Goal: Transaction & Acquisition: Purchase product/service

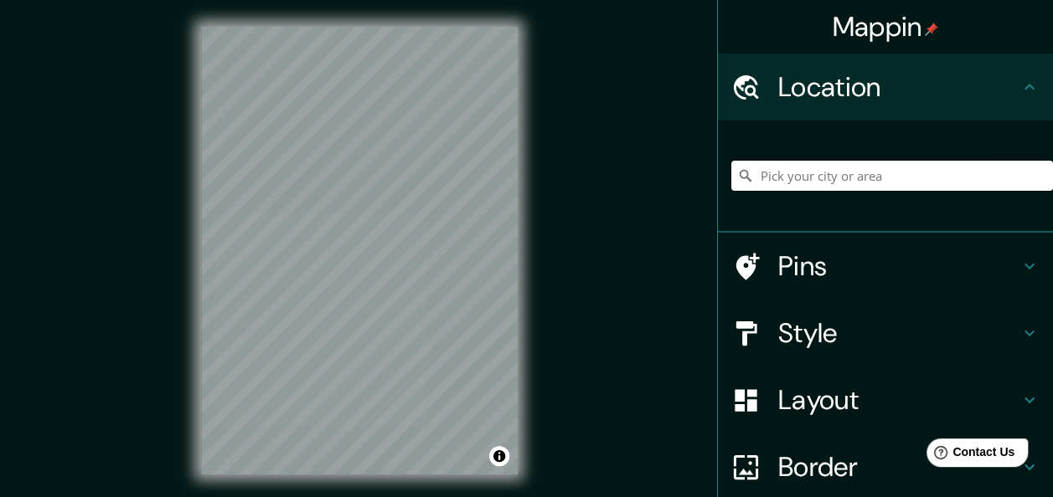
click at [801, 183] on input "Pick your city or area" at bounding box center [892, 176] width 322 height 30
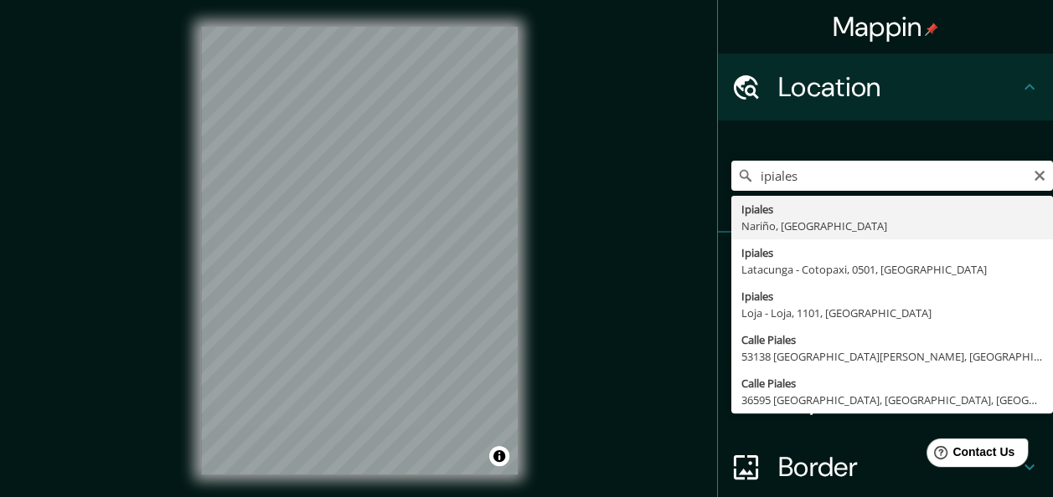
type input "Ipiales, [GEOGRAPHIC_DATA], [GEOGRAPHIC_DATA]"
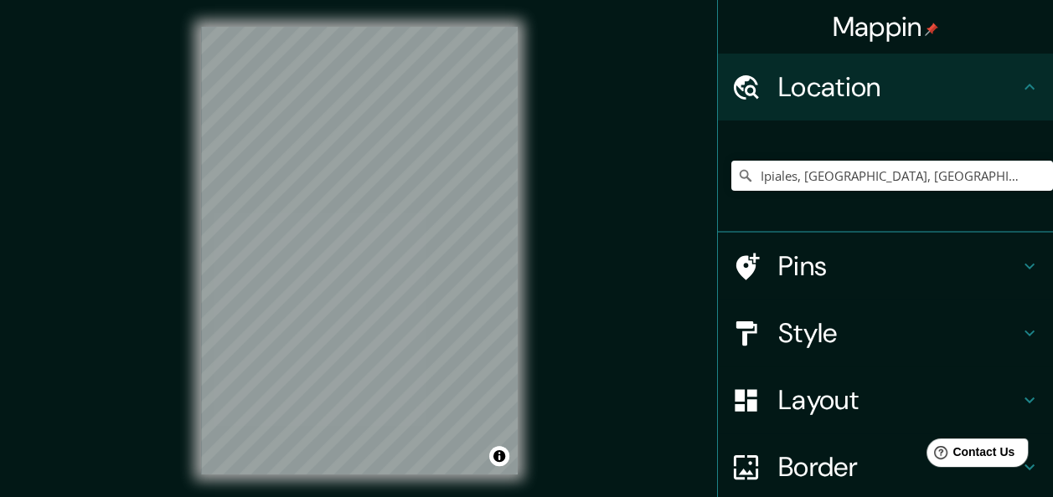
click at [521, 327] on div "© Mapbox © OpenStreetMap Improve this map" at bounding box center [359, 251] width 370 height 502
click at [946, 179] on input "Ipiales, [GEOGRAPHIC_DATA], [GEOGRAPHIC_DATA]" at bounding box center [892, 176] width 322 height 30
click at [962, 173] on input "Ipiales, [GEOGRAPHIC_DATA], [GEOGRAPHIC_DATA]" at bounding box center [892, 176] width 322 height 30
click at [960, 173] on input "Ipiales, [GEOGRAPHIC_DATA], [GEOGRAPHIC_DATA]" at bounding box center [892, 176] width 322 height 30
click at [921, 174] on input "Ipiales, [GEOGRAPHIC_DATA], [GEOGRAPHIC_DATA]" at bounding box center [892, 176] width 322 height 30
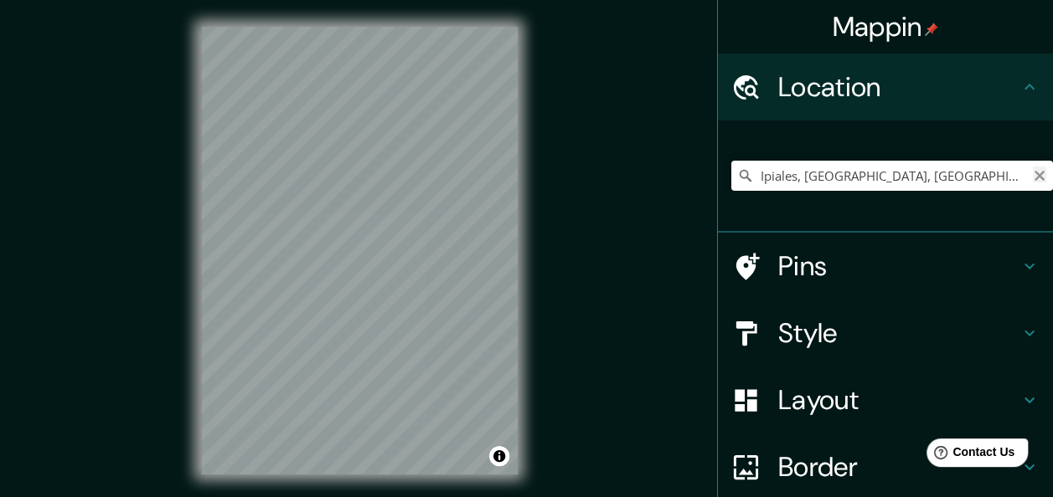
click at [1033, 181] on icon "Clear" at bounding box center [1039, 175] width 13 height 13
click at [923, 182] on input "Pick your city or area" at bounding box center [892, 176] width 322 height 30
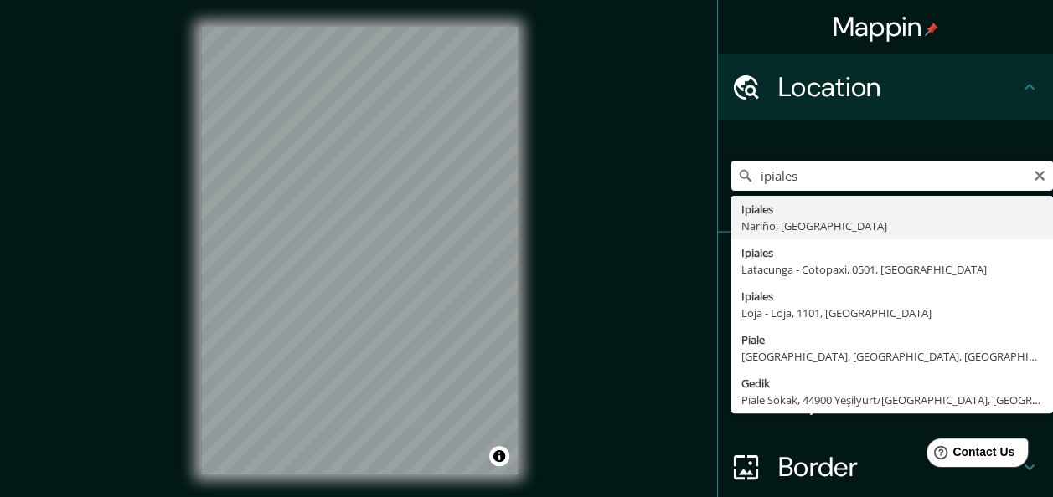
type input "Ipiales, [GEOGRAPHIC_DATA], [GEOGRAPHIC_DATA]"
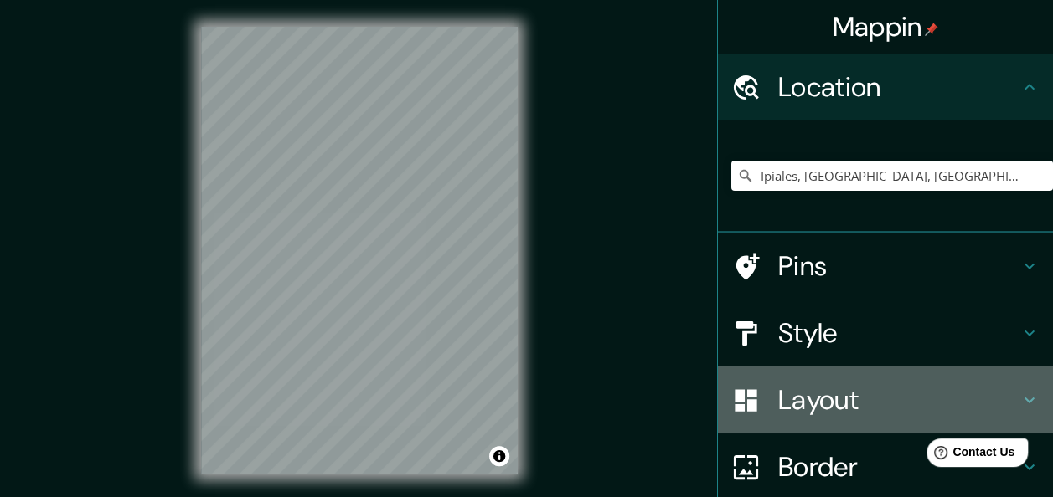
click at [923, 393] on h4 "Layout" at bounding box center [898, 401] width 241 height 34
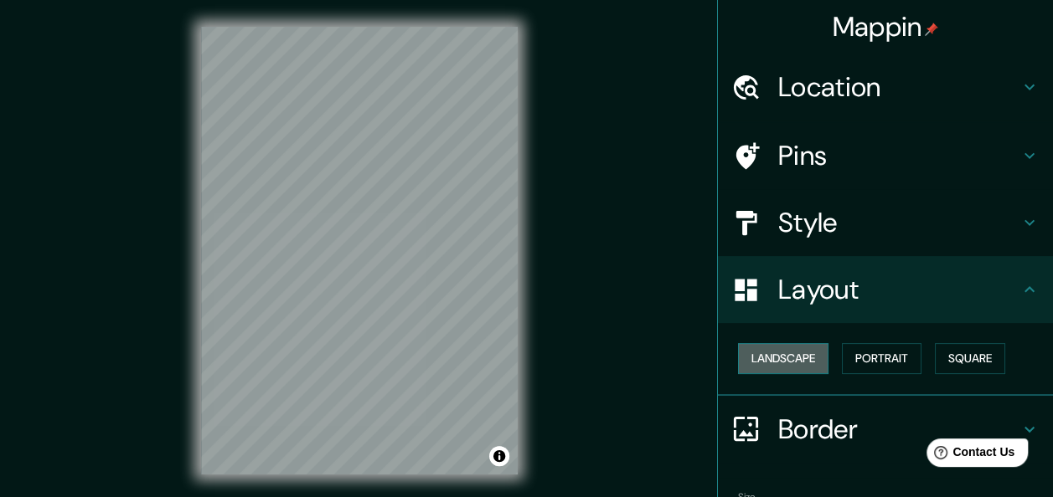
click at [791, 362] on button "Landscape" at bounding box center [783, 358] width 90 height 31
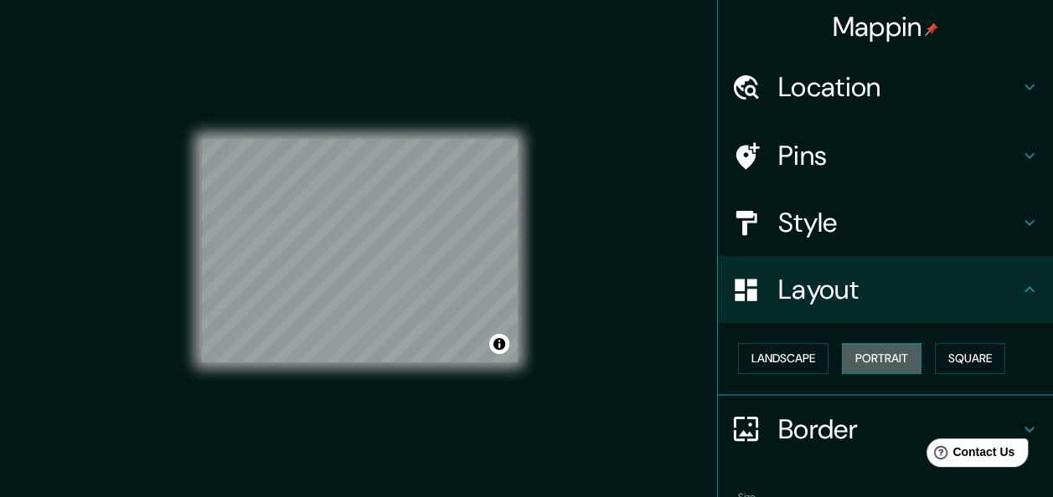
click at [866, 357] on button "Portrait" at bounding box center [882, 358] width 80 height 31
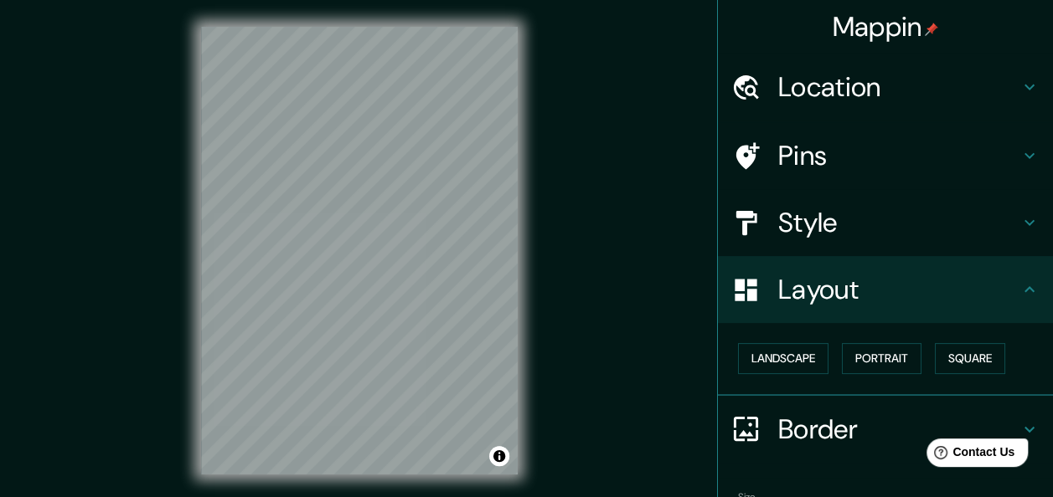
click at [922, 354] on div "Landscape [GEOGRAPHIC_DATA]" at bounding box center [892, 359] width 322 height 44
click at [884, 79] on h4 "Location" at bounding box center [898, 87] width 241 height 34
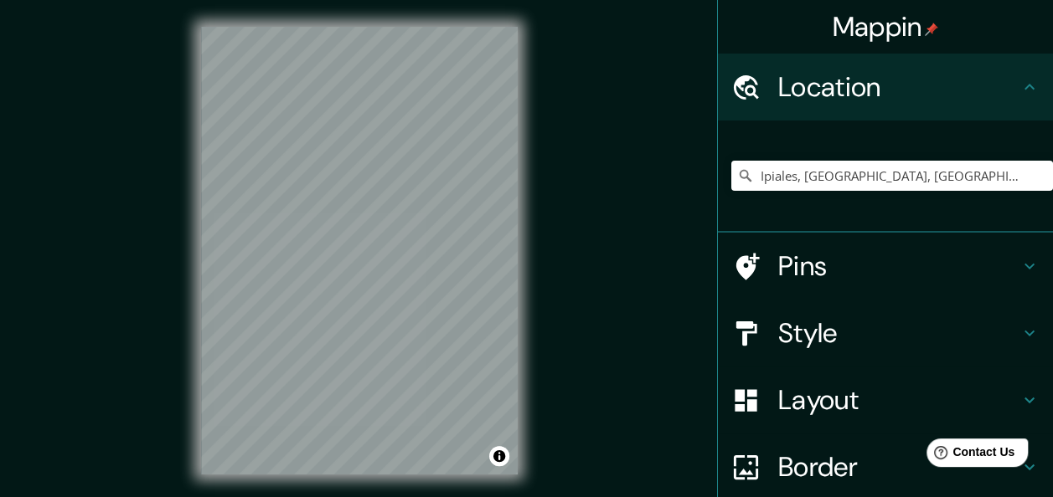
click at [925, 268] on h4 "Pins" at bounding box center [898, 267] width 241 height 34
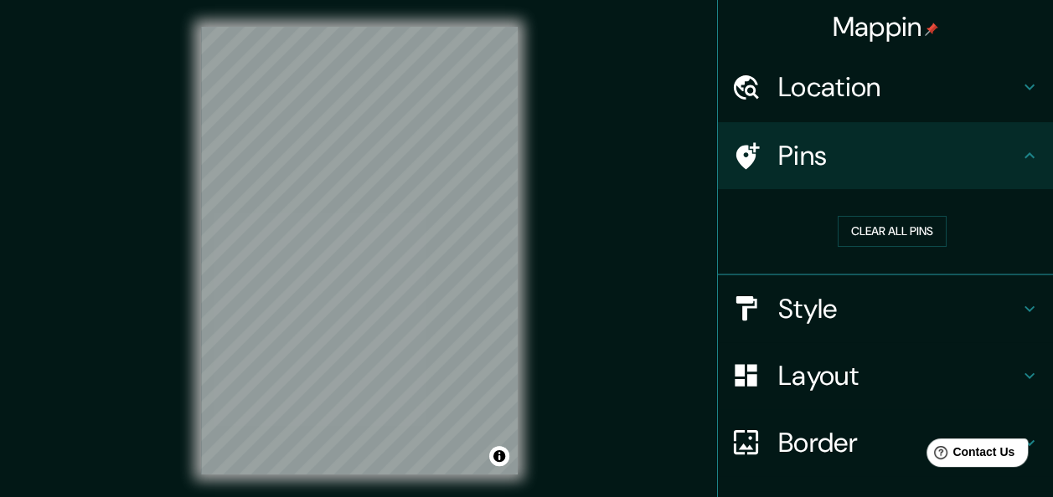
click at [916, 302] on h4 "Style" at bounding box center [898, 309] width 241 height 34
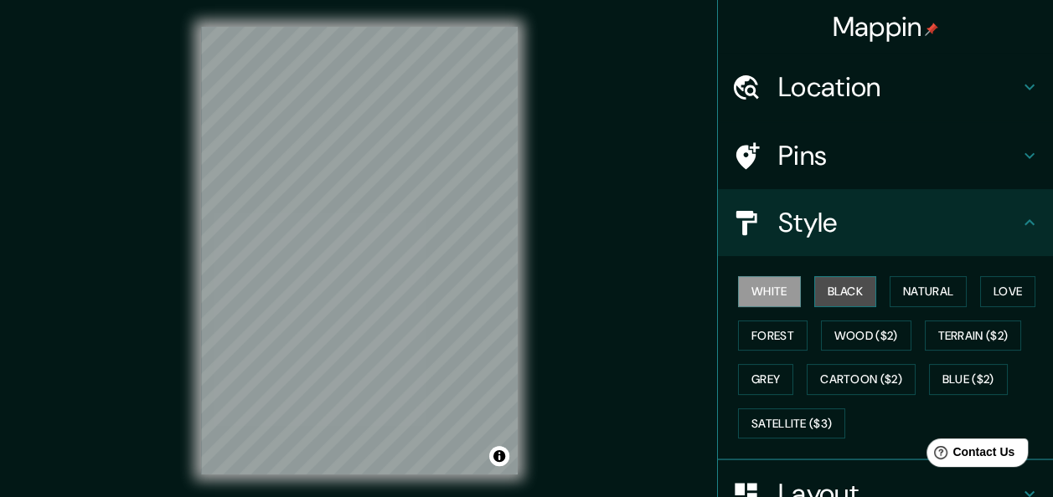
click at [848, 296] on button "Black" at bounding box center [845, 291] width 63 height 31
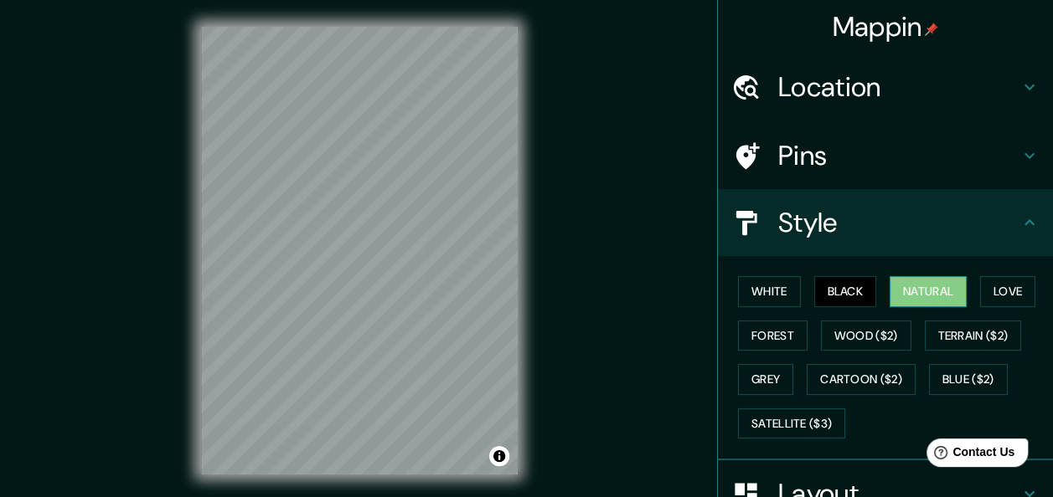
click at [901, 293] on button "Natural" at bounding box center [927, 291] width 77 height 31
click at [987, 283] on button "Love" at bounding box center [1007, 291] width 55 height 31
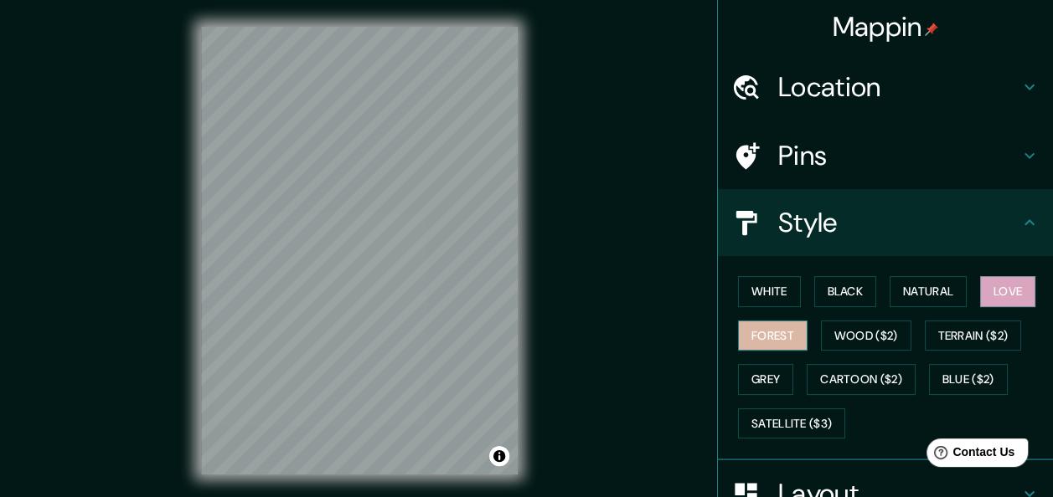
click at [761, 333] on button "Forest" at bounding box center [773, 336] width 70 height 31
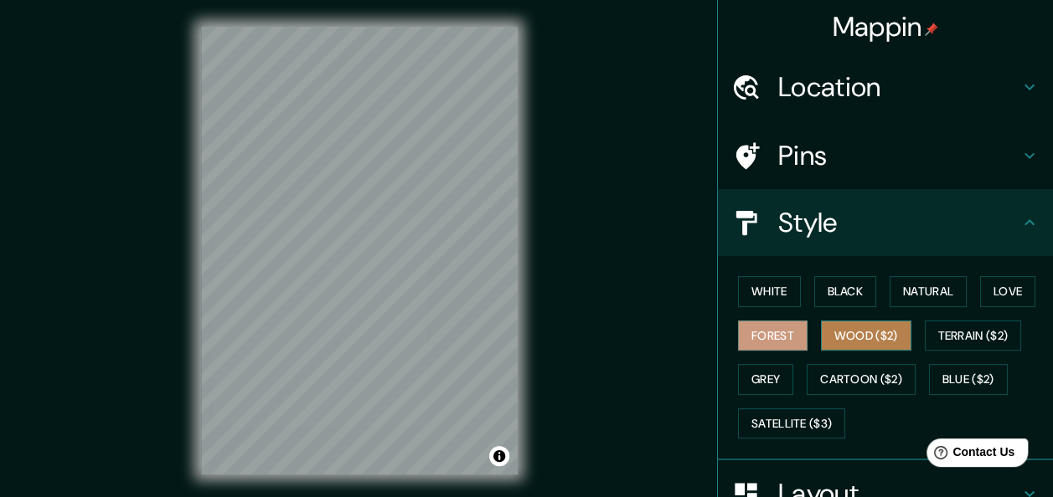
click at [847, 338] on button "Wood ($2)" at bounding box center [866, 336] width 90 height 31
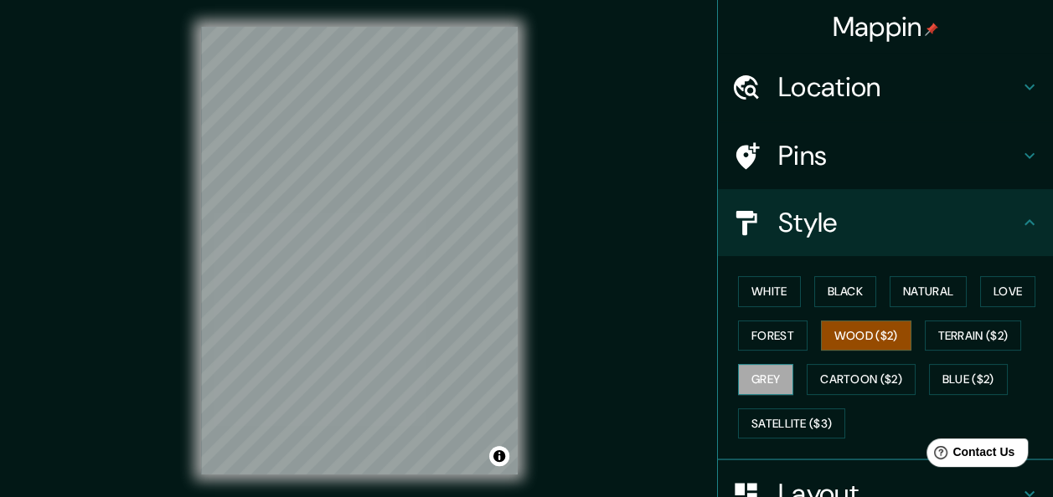
click at [747, 369] on button "Grey" at bounding box center [765, 379] width 55 height 31
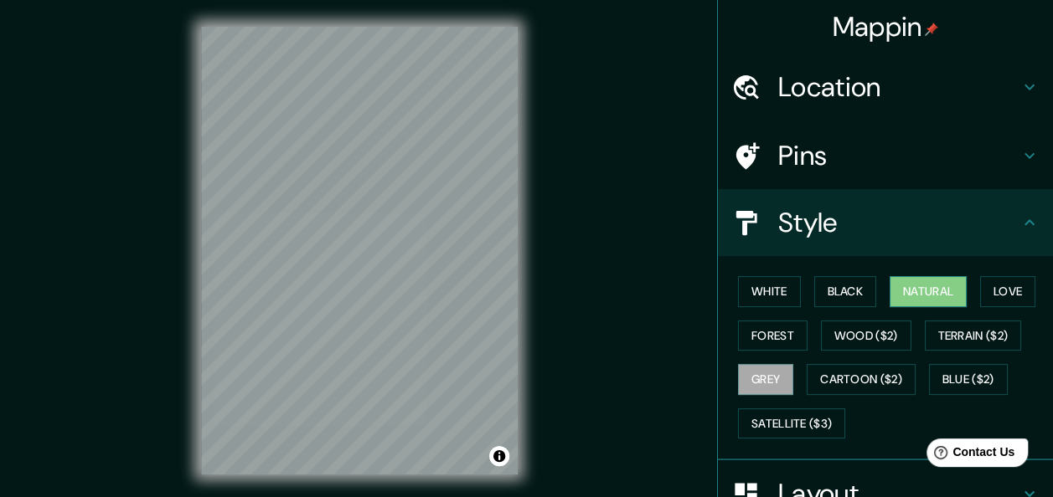
click at [912, 288] on button "Natural" at bounding box center [927, 291] width 77 height 31
click at [760, 293] on button "White" at bounding box center [769, 291] width 63 height 31
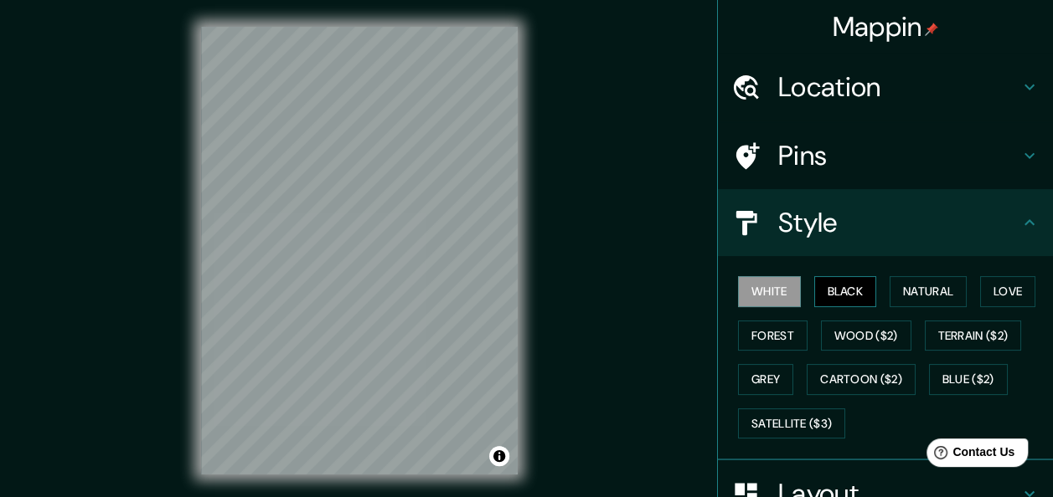
click at [827, 294] on button "Black" at bounding box center [845, 291] width 63 height 31
click at [986, 296] on button "Love" at bounding box center [1007, 291] width 55 height 31
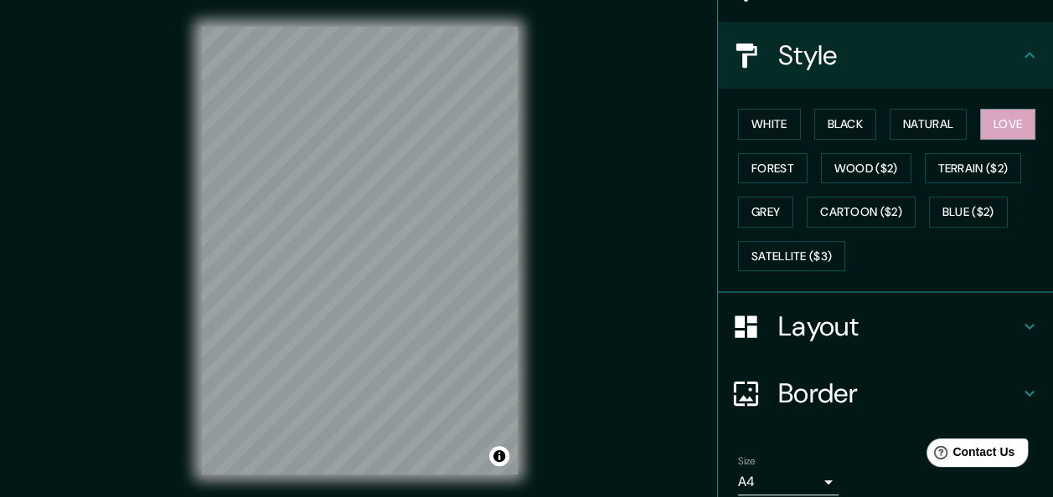
scroll to position [235, 0]
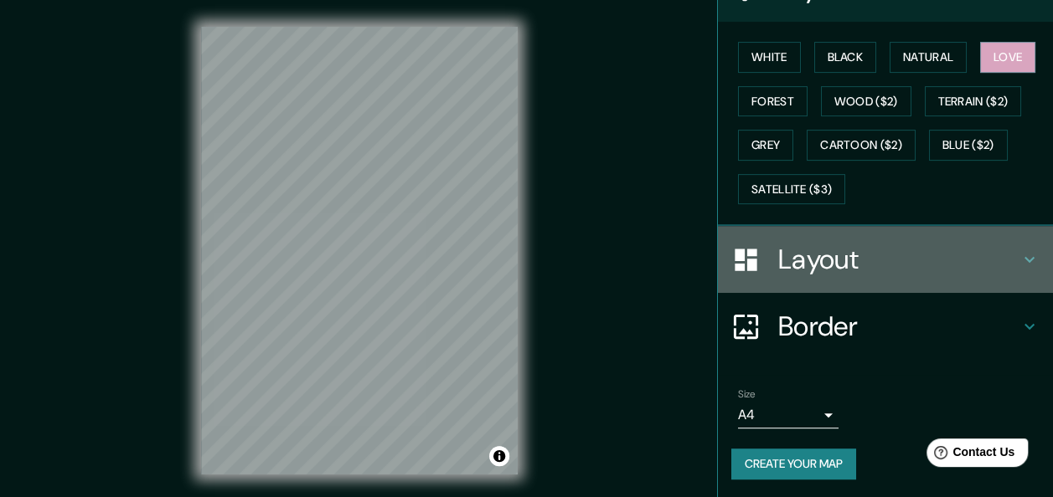
click at [831, 264] on h4 "Layout" at bounding box center [898, 260] width 241 height 34
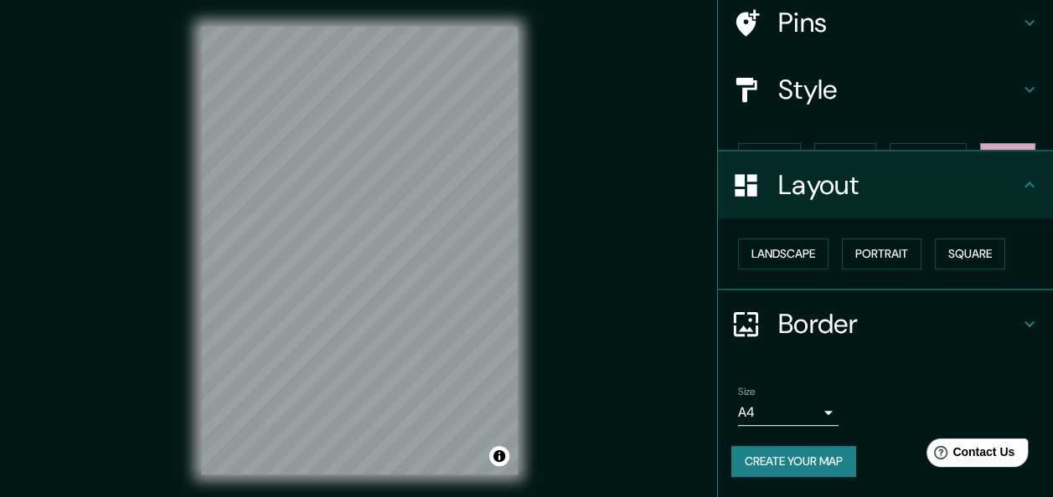
scroll to position [104, 0]
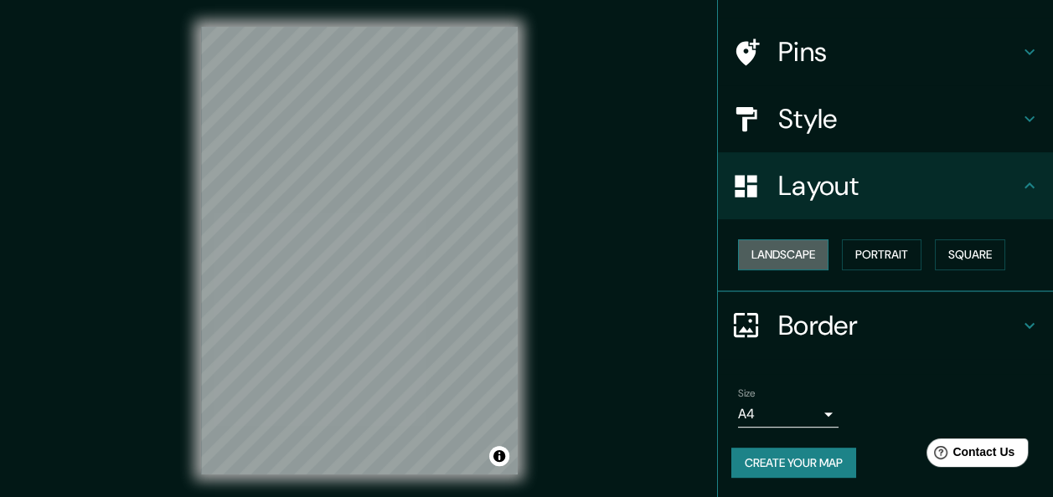
click at [806, 253] on button "Landscape" at bounding box center [783, 255] width 90 height 31
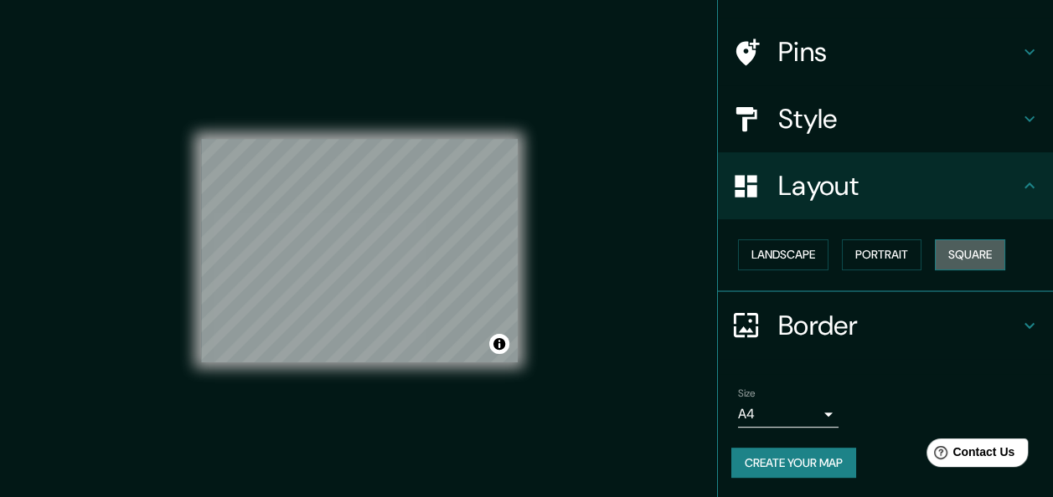
click at [951, 258] on button "Square" at bounding box center [970, 255] width 70 height 31
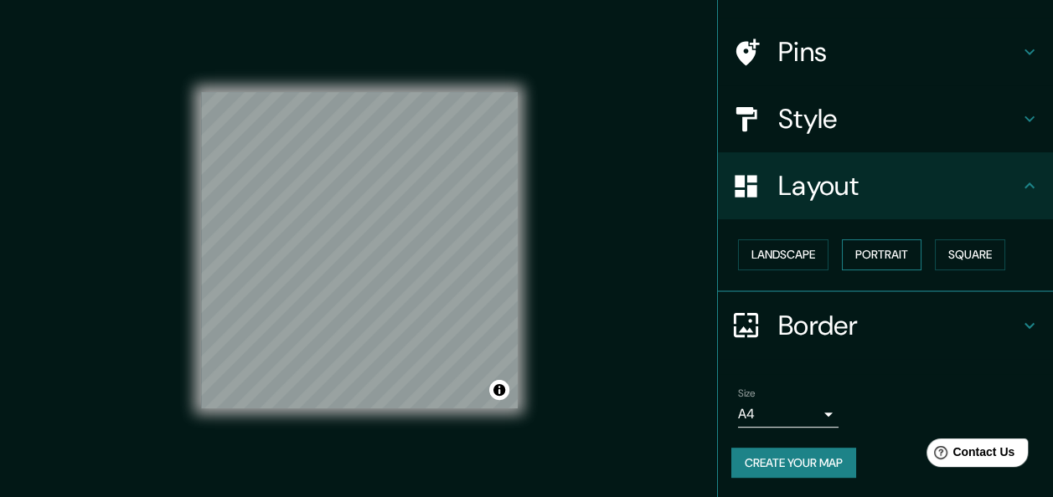
click at [886, 256] on button "Portrait" at bounding box center [882, 255] width 80 height 31
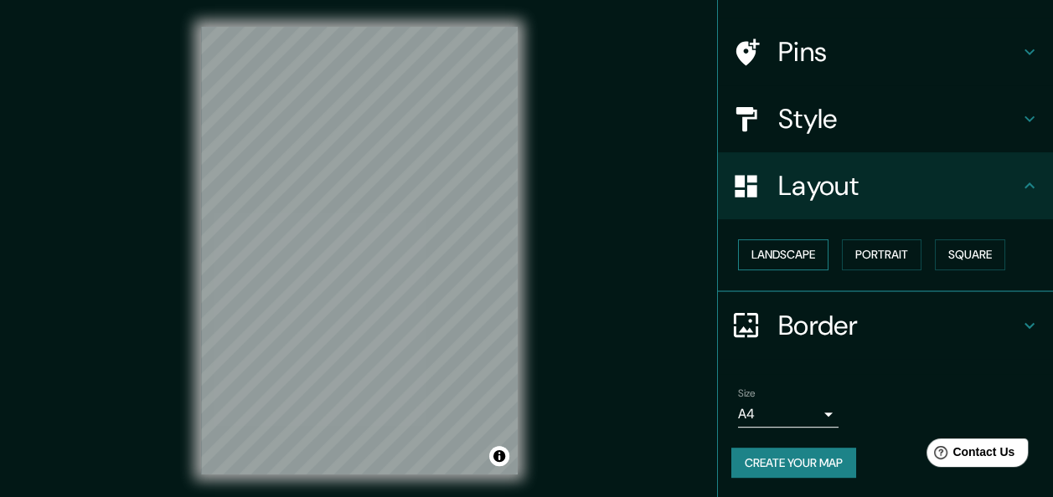
click at [794, 250] on button "Landscape" at bounding box center [783, 255] width 90 height 31
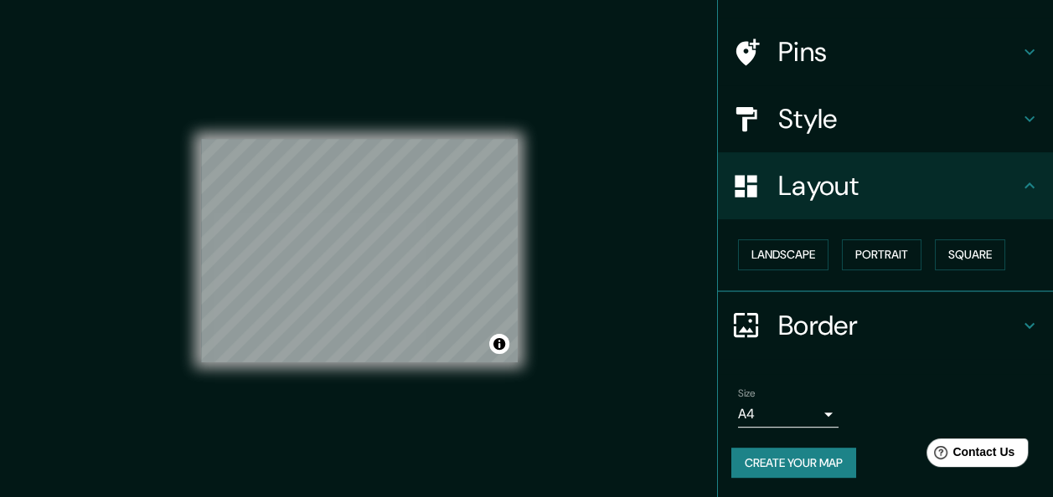
scroll to position [30, 0]
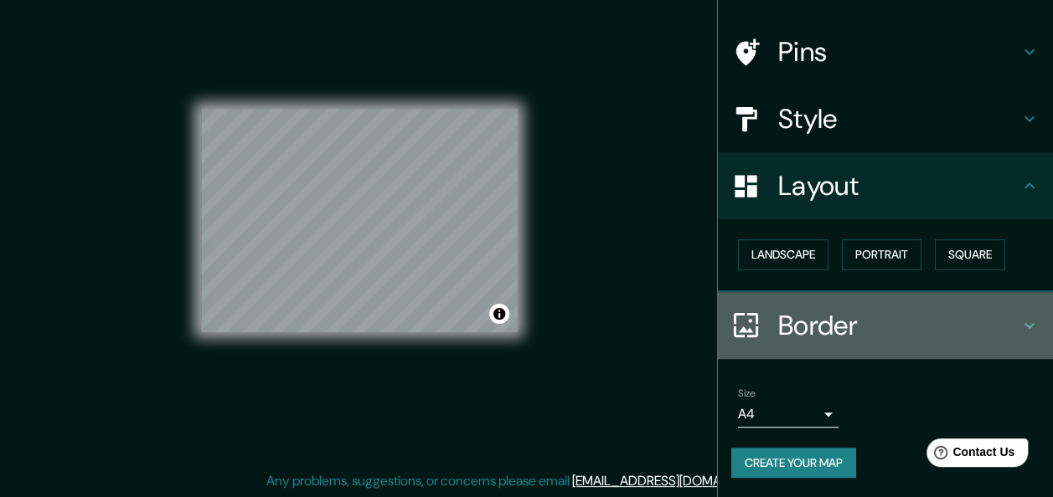
click at [1019, 320] on icon at bounding box center [1029, 326] width 20 height 20
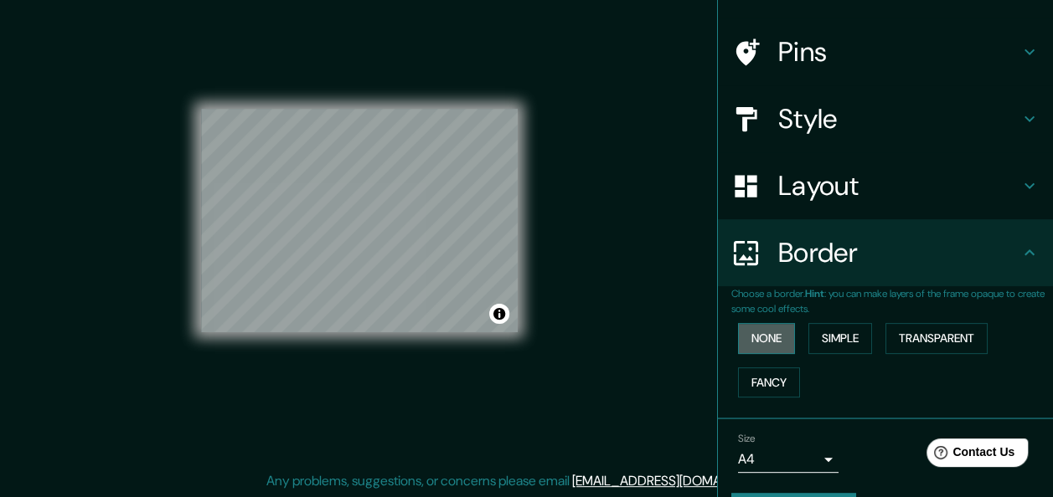
click at [756, 333] on button "None" at bounding box center [766, 338] width 57 height 31
click at [843, 333] on button "Simple" at bounding box center [840, 338] width 64 height 31
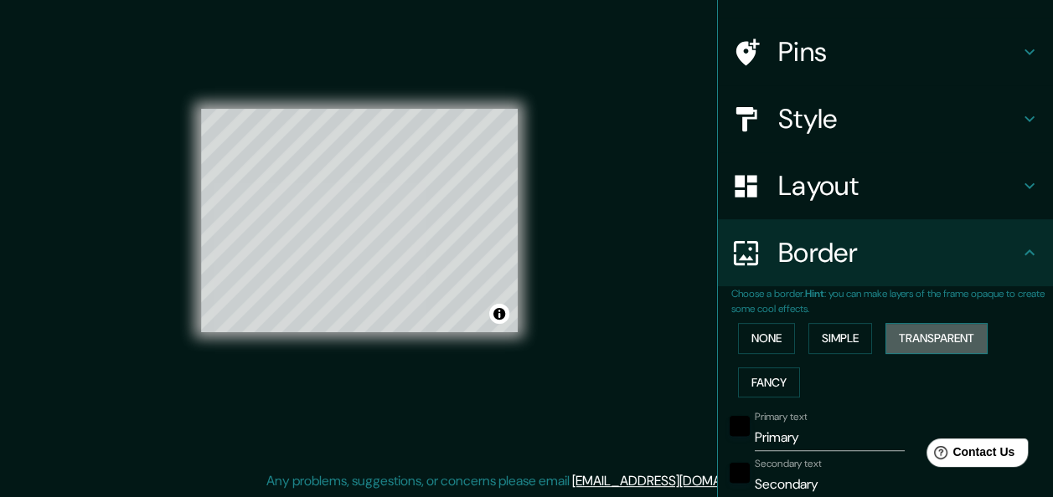
click at [938, 342] on button "Transparent" at bounding box center [936, 338] width 102 height 31
click at [755, 385] on button "Fancy" at bounding box center [769, 383] width 62 height 31
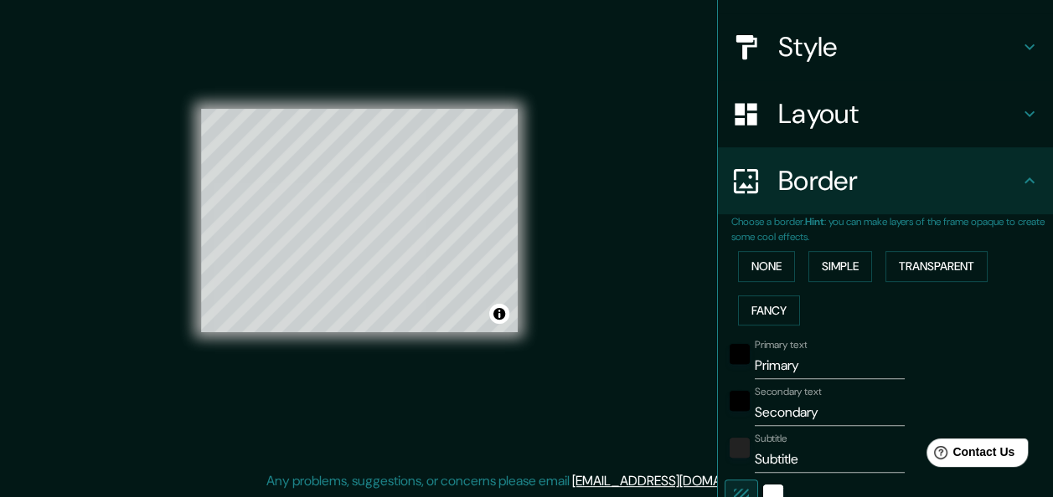
scroll to position [271, 0]
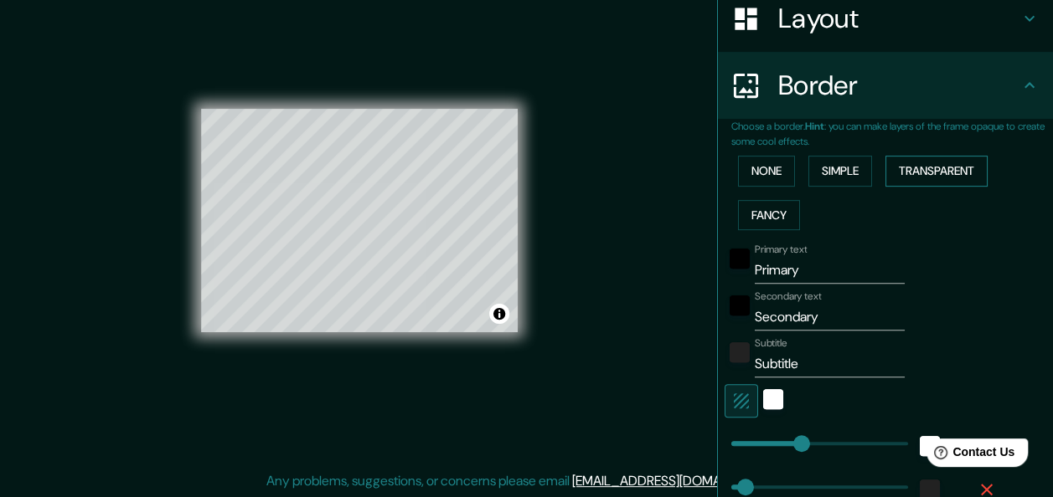
click at [945, 176] on button "Transparent" at bounding box center [936, 171] width 102 height 31
click at [796, 273] on input "Primary" at bounding box center [830, 270] width 150 height 27
type input "Primar"
type input "181"
type input "30"
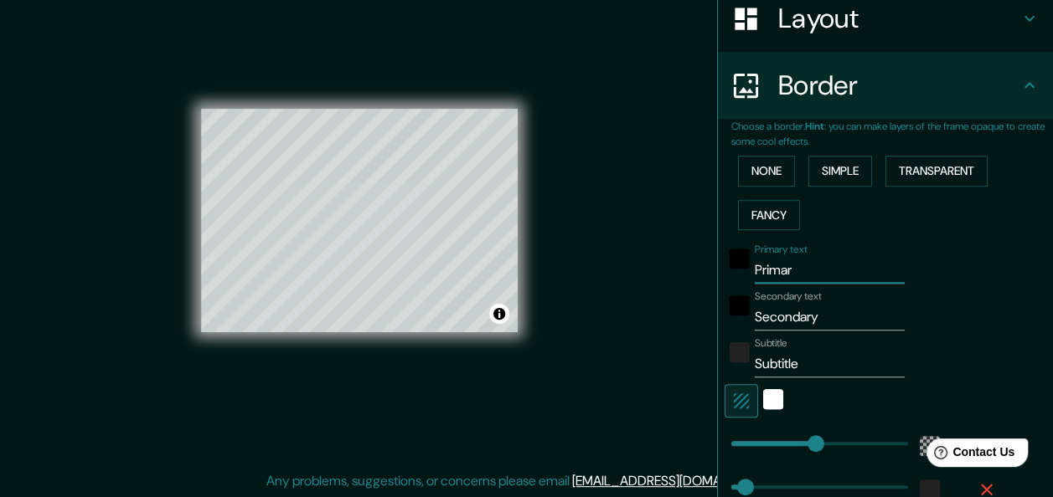
type input "Prima"
type input "181"
type input "30"
type input "Prim"
type input "181"
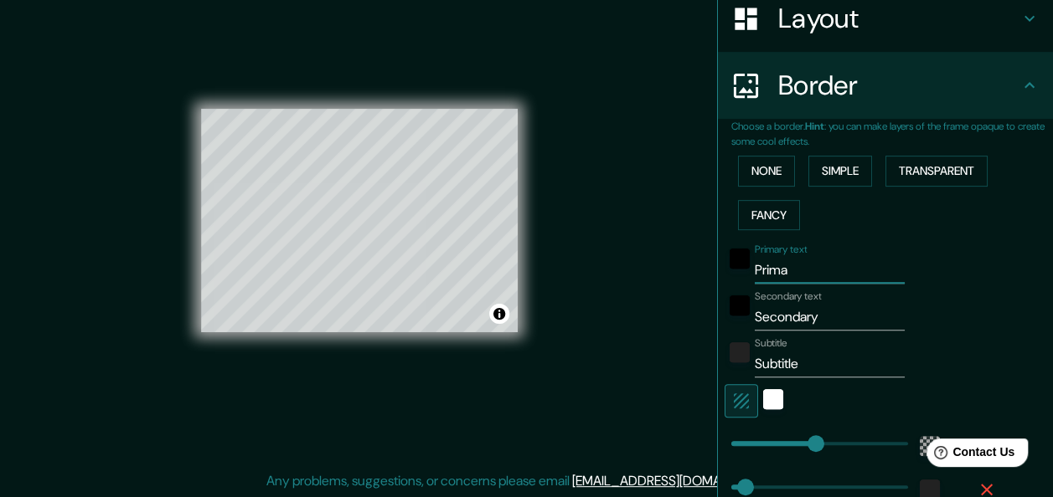
type input "30"
type input "Pri"
type input "181"
type input "30"
type input "Pr"
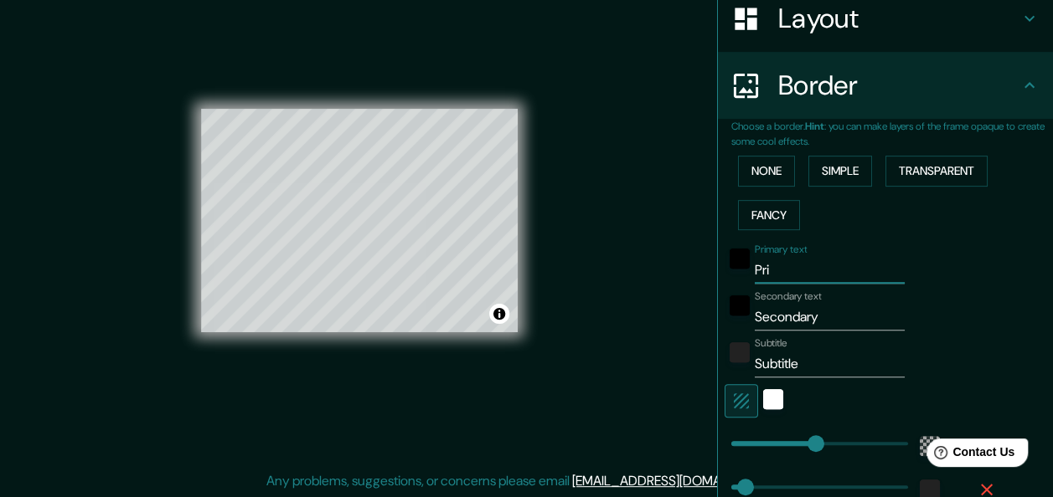
type input "181"
type input "30"
type input "P"
type input "181"
type input "30"
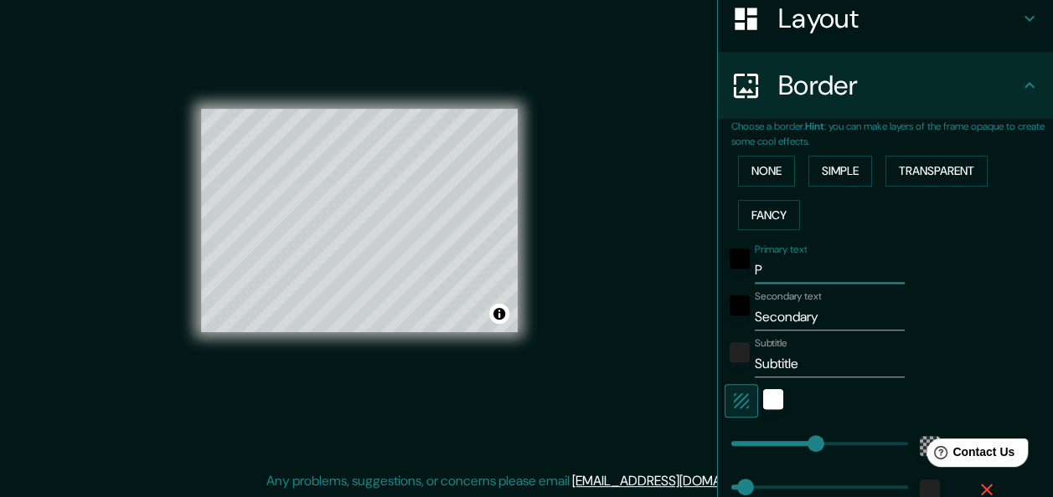
type input "181"
type input "30"
type input "i"
type input "181"
type input "30"
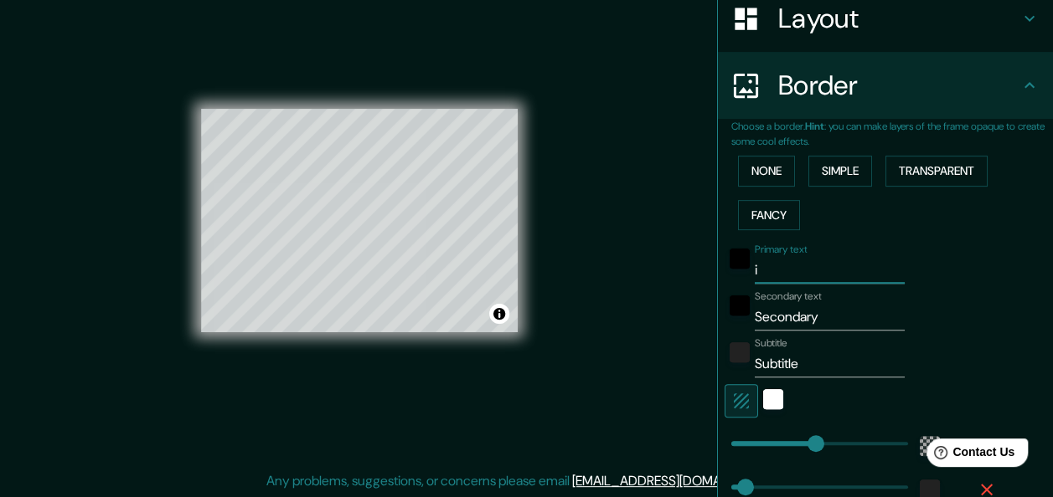
type input "ip"
type input "181"
type input "30"
type input "ipi"
type input "181"
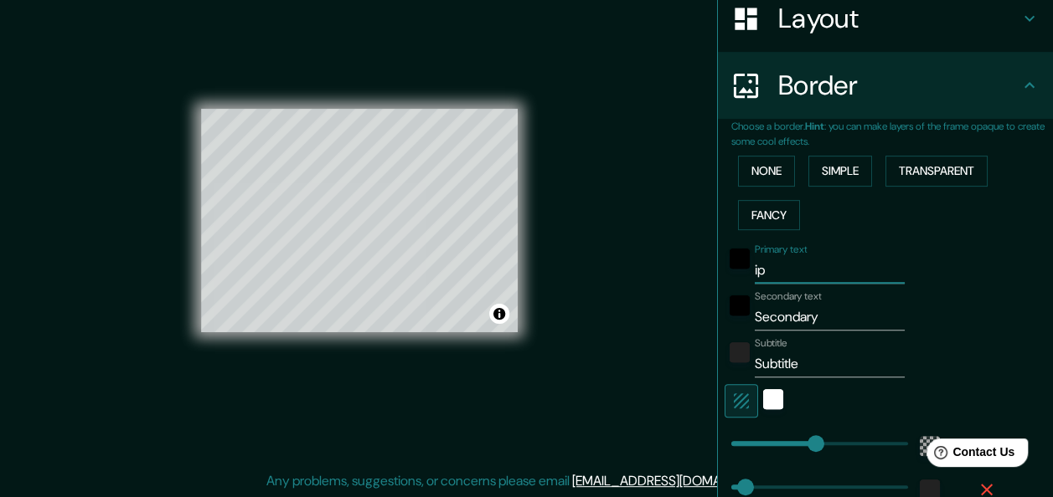
type input "30"
type input "ipia"
type input "181"
type input "30"
type input "ipial"
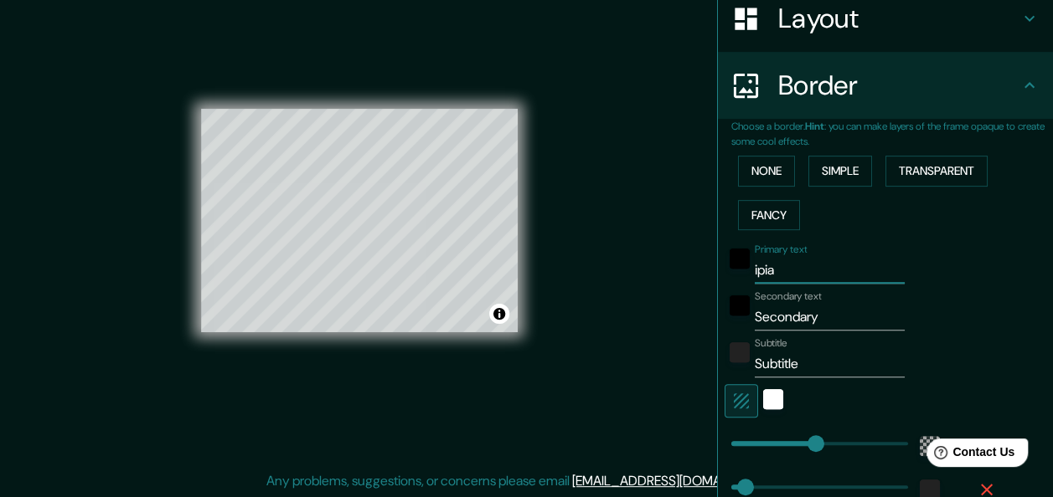
type input "181"
type input "30"
type input "ipiale"
type input "181"
type input "30"
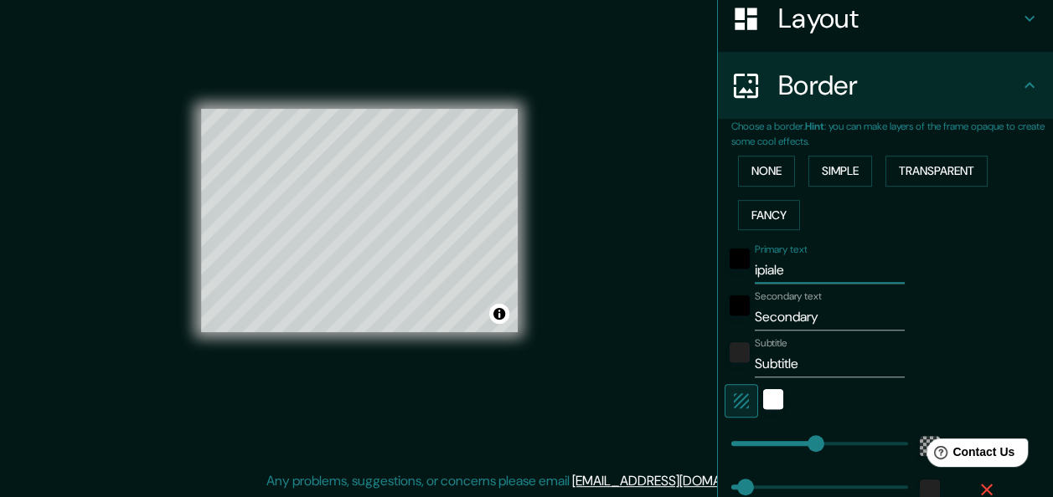
type input "ipiales"
type input "181"
type input "30"
type input "ipiales"
click at [821, 316] on input "Secondary" at bounding box center [830, 317] width 150 height 27
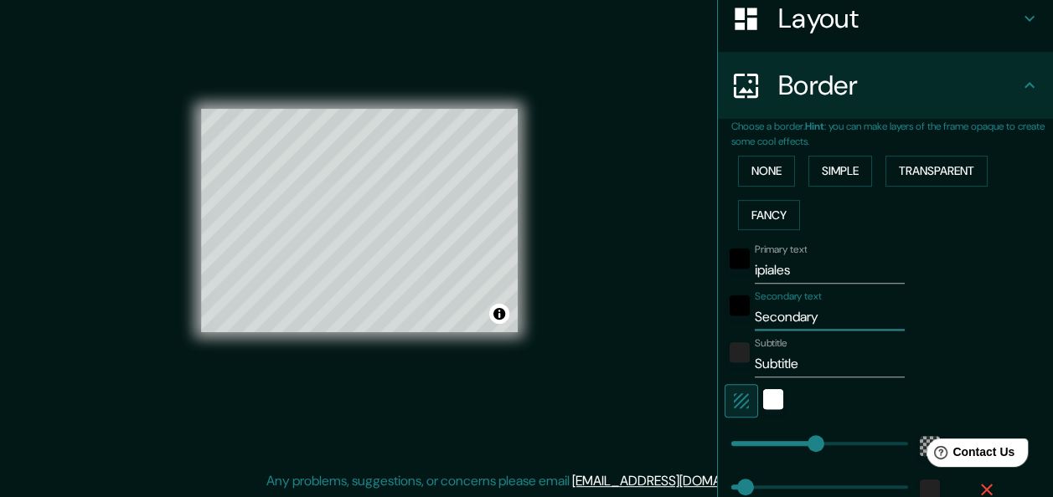
type input "Secondar"
type input "181"
type input "30"
type input "Seconda"
type input "181"
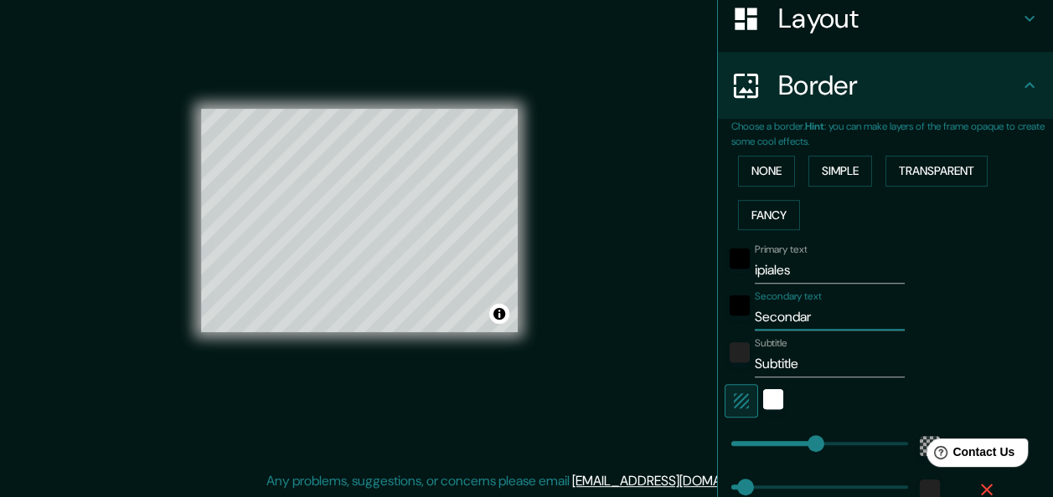
type input "30"
type input "Second"
type input "181"
type input "30"
type input "Secon"
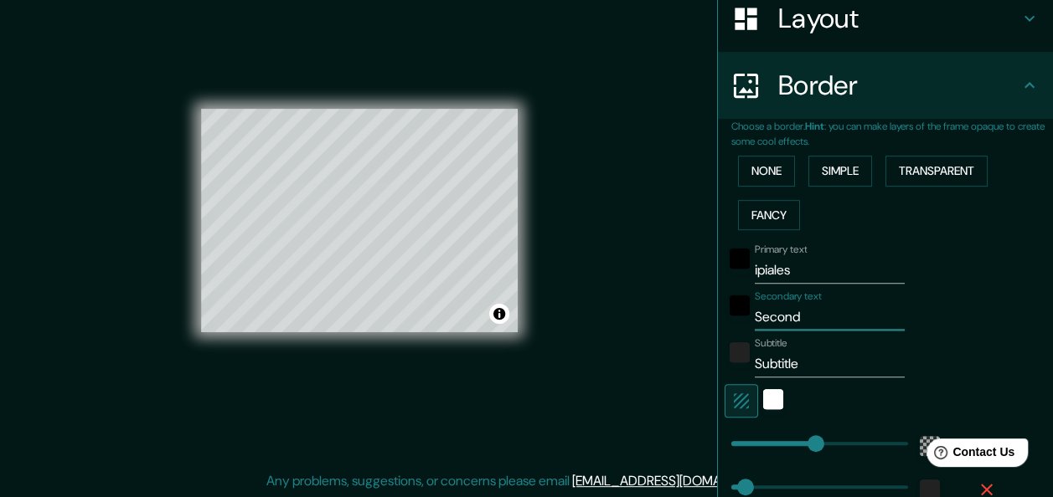
type input "181"
type input "30"
type input "Seco"
type input "181"
type input "30"
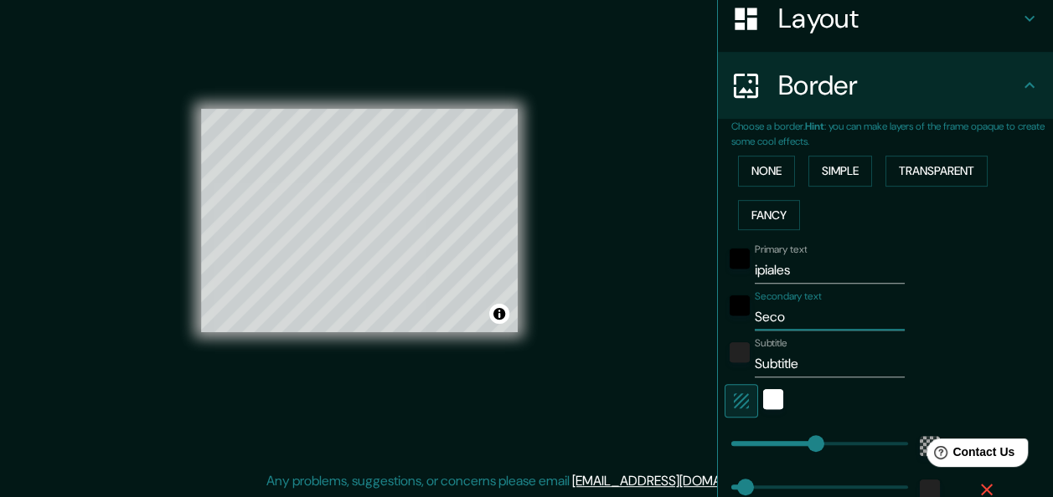
type input "Sec"
type input "181"
type input "30"
type input "Se"
type input "181"
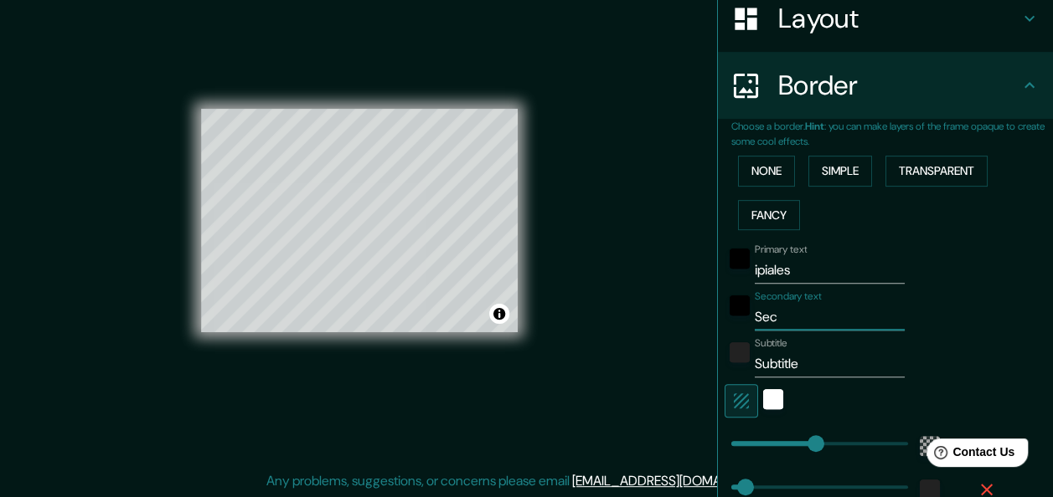
type input "30"
type input "S"
type input "181"
type input "30"
type input "181"
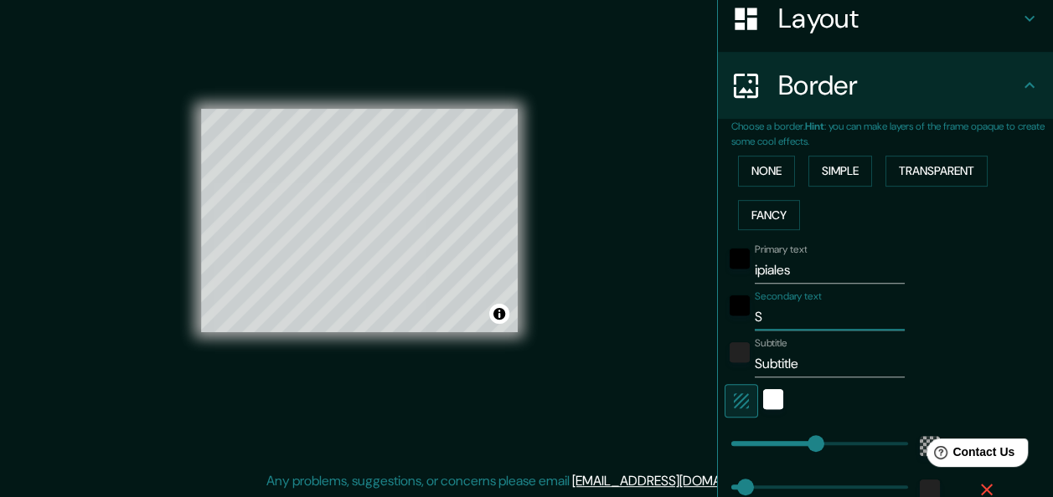
type input "30"
click at [824, 358] on input "Subtitle" at bounding box center [830, 364] width 150 height 27
type input "Subtitl"
type input "181"
type input "30"
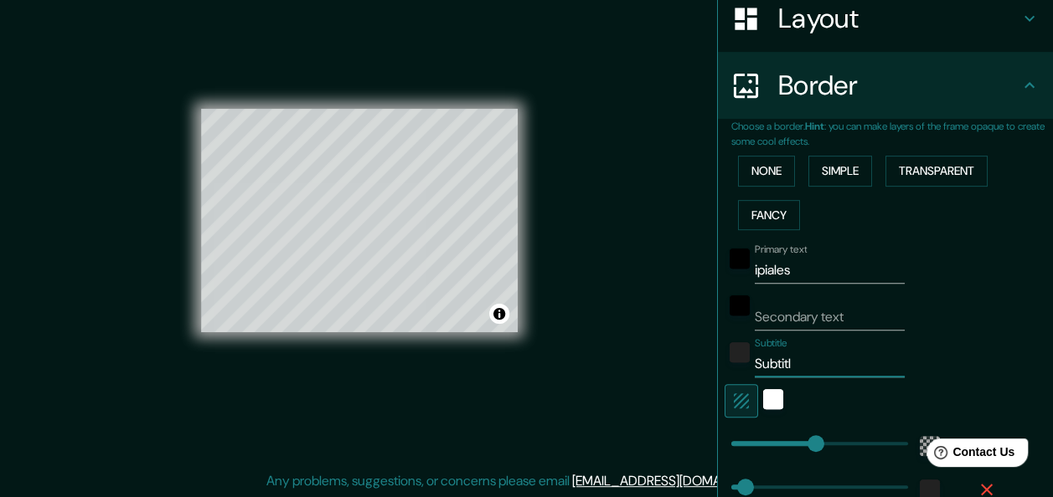
type input "Subtit"
type input "181"
type input "30"
type input "Subti"
type input "181"
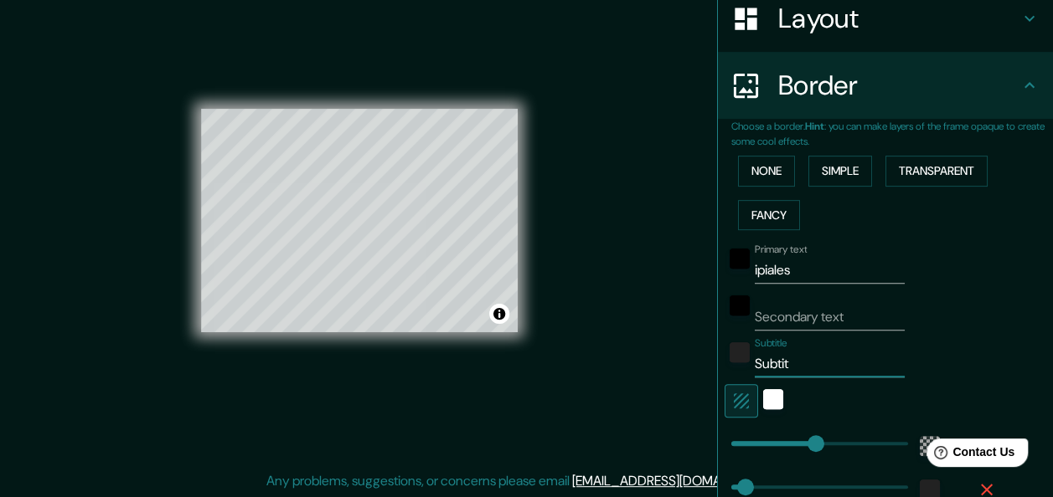
type input "30"
type input "Subt"
type input "181"
type input "30"
type input "Sub"
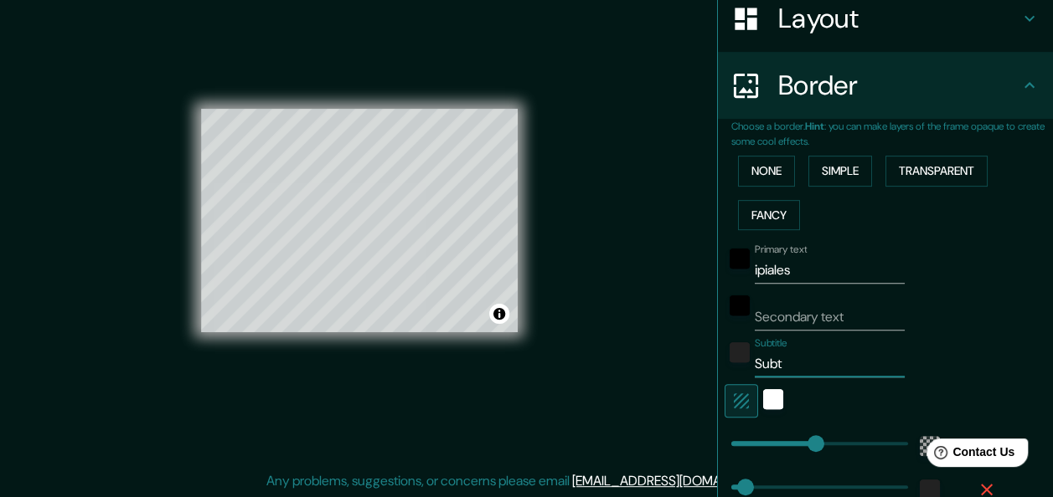
type input "181"
type input "30"
type input "Su"
type input "181"
type input "30"
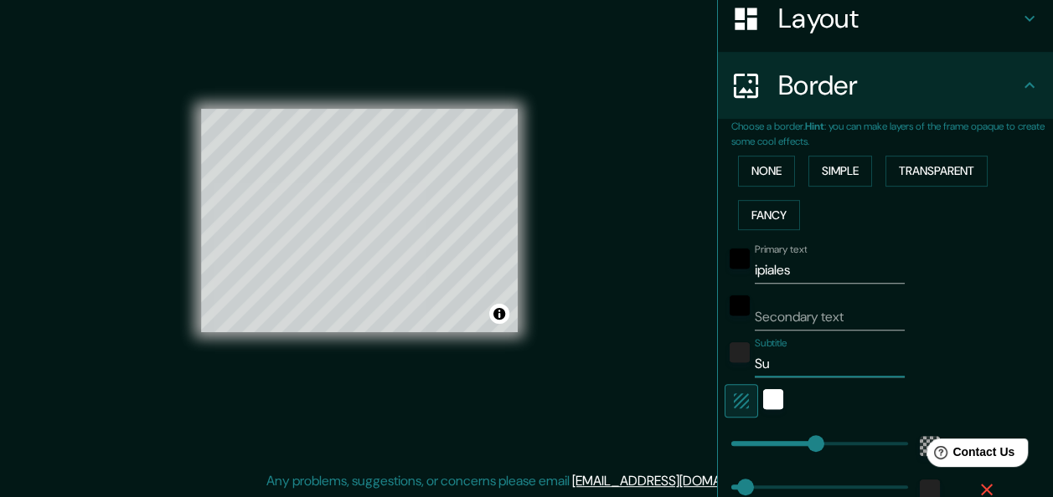
type input "S"
type input "181"
type input "30"
type input "181"
type input "30"
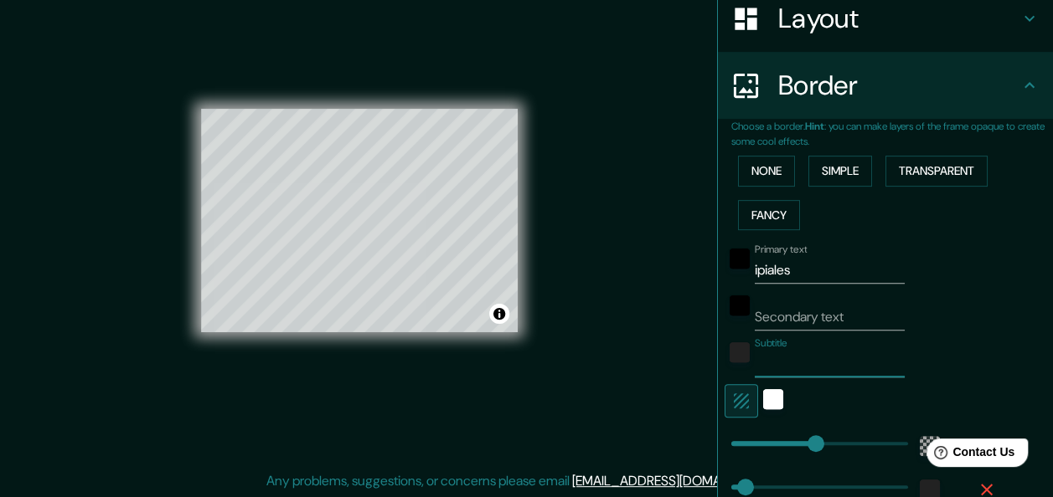
click at [812, 271] on input "ipiales" at bounding box center [830, 270] width 150 height 27
type input "ipiale"
type input "181"
type input "30"
type input "ipial"
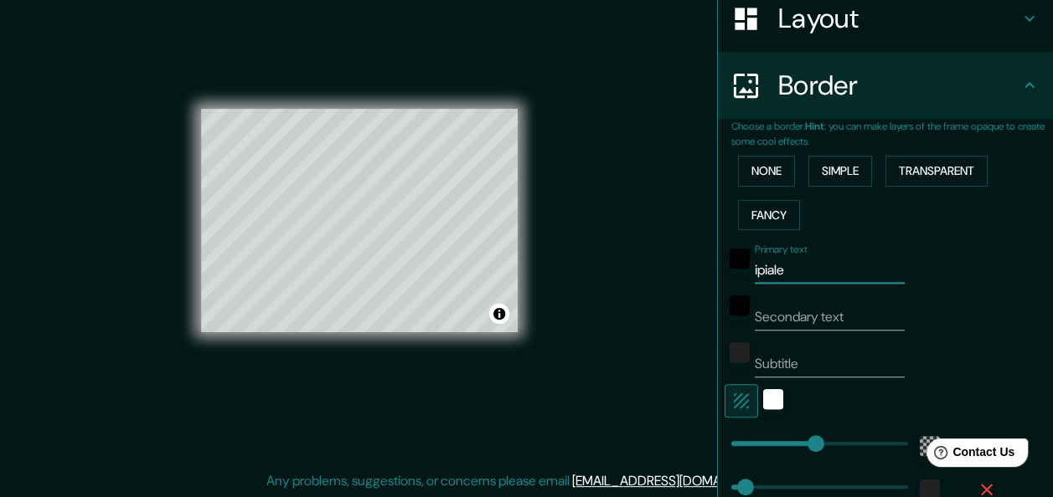
type input "181"
type input "30"
type input "ipia"
type input "181"
type input "30"
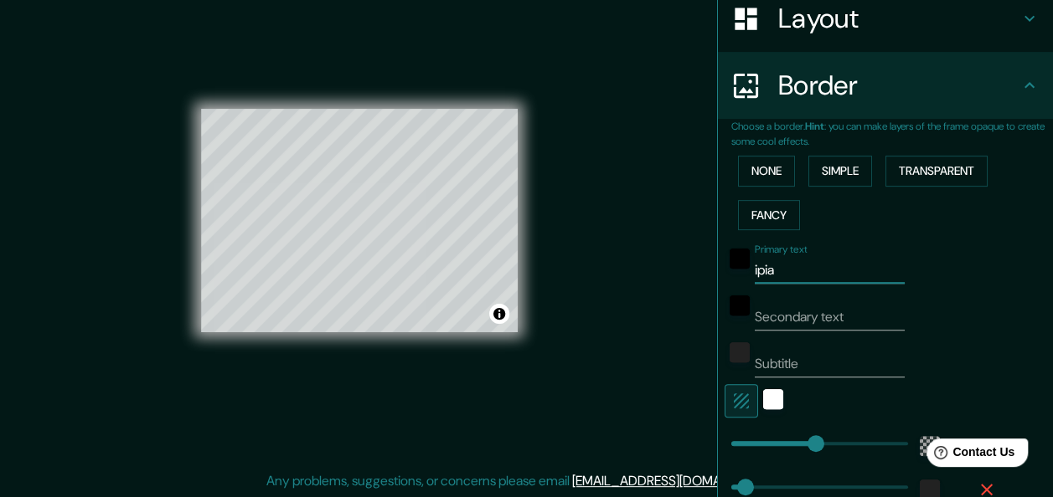
type input "ipi"
type input "181"
type input "30"
type input "ip"
type input "181"
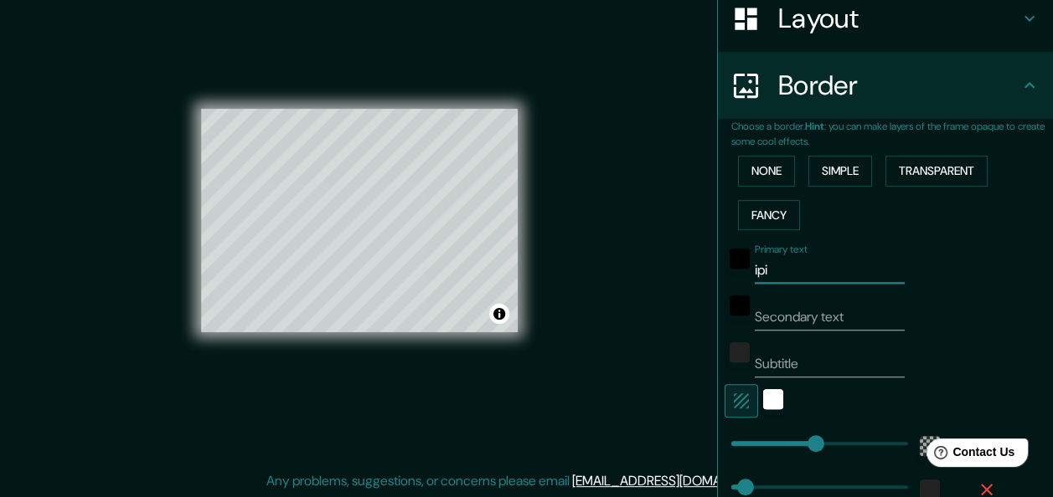
type input "30"
type input "i"
type input "181"
type input "30"
type input "181"
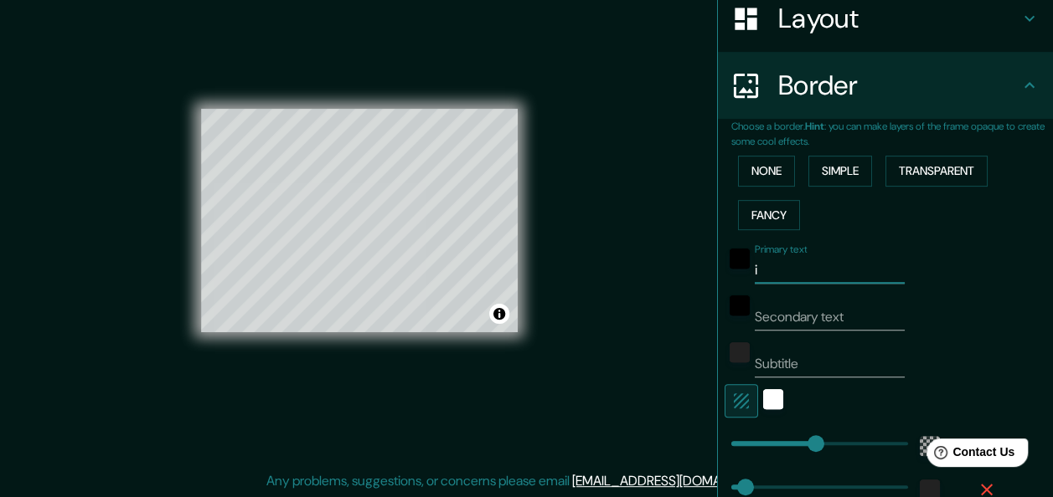
type input "30"
click at [831, 312] on input "Secondary text" at bounding box center [830, 317] width 150 height 27
type input "i"
type input "181"
type input "30"
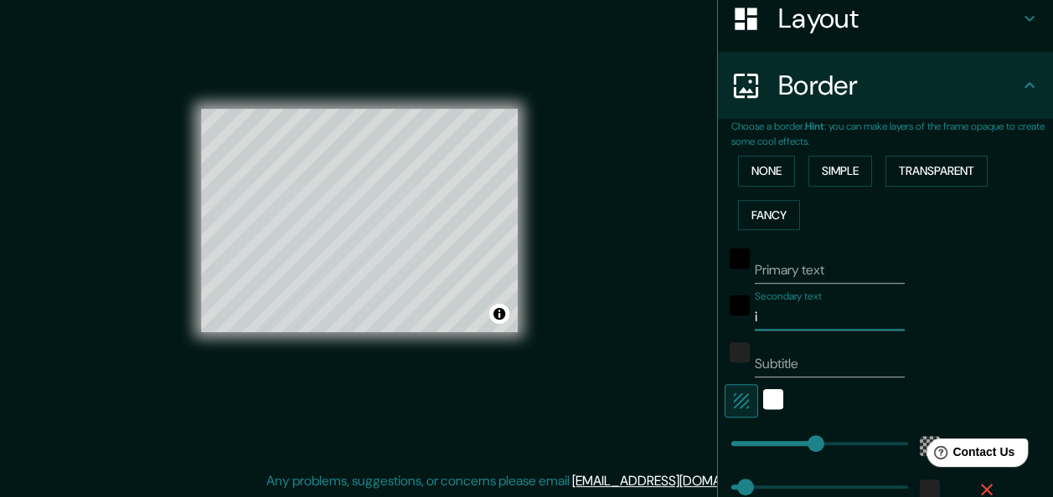
type input "ip"
type input "181"
type input "30"
type input "ipi"
type input "181"
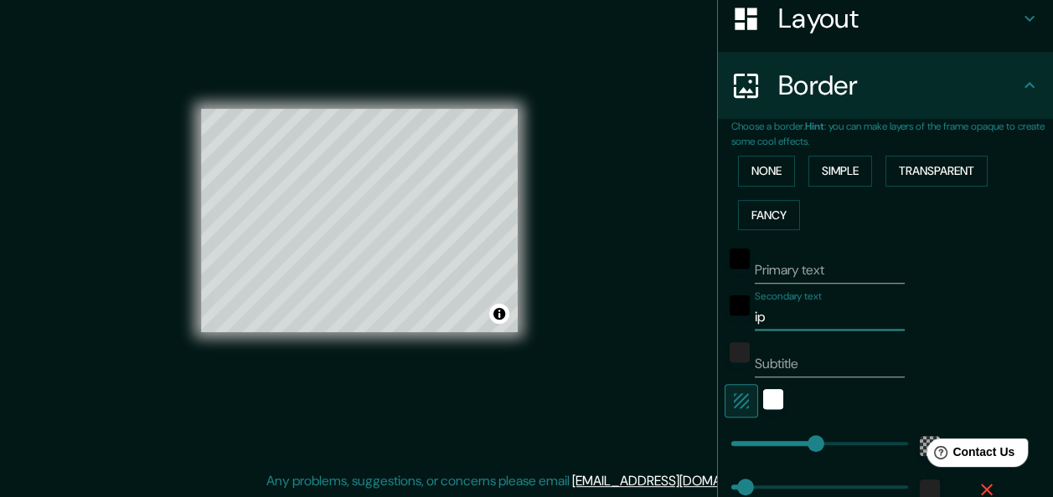
type input "30"
type input "ipia"
type input "181"
type input "30"
type input "ipial"
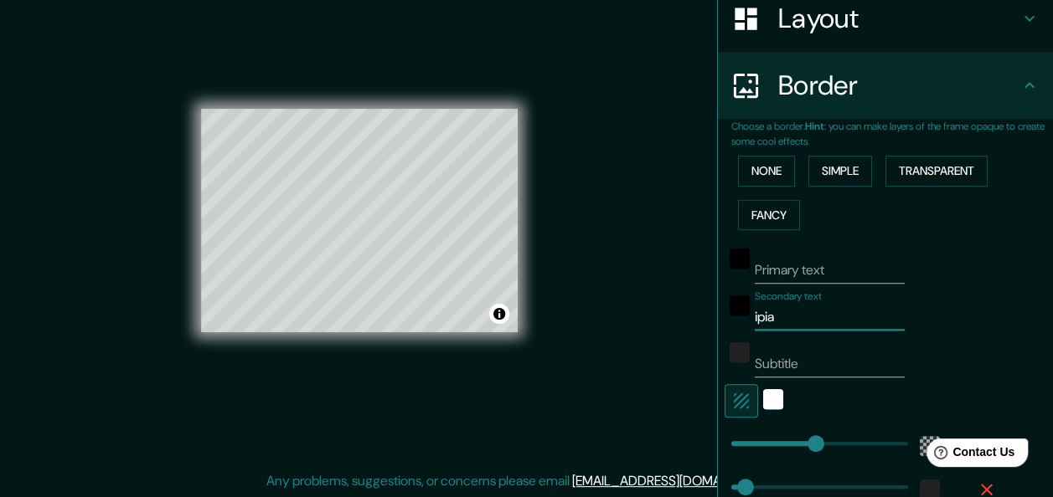
type input "181"
type input "30"
type input "ipiale"
type input "181"
type input "30"
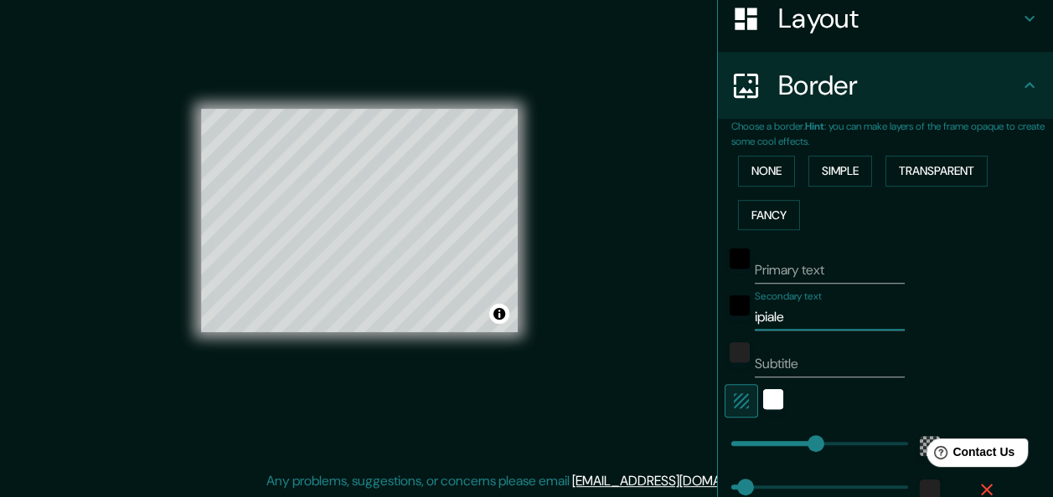
type input "ipiales"
type input "181"
type input "30"
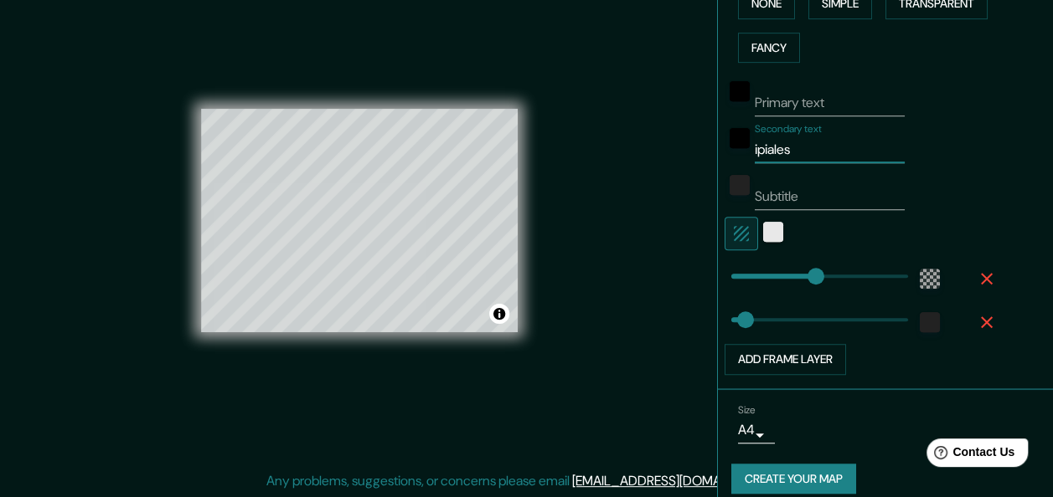
type input "ipiales"
click at [763, 240] on div "white" at bounding box center [773, 232] width 20 height 20
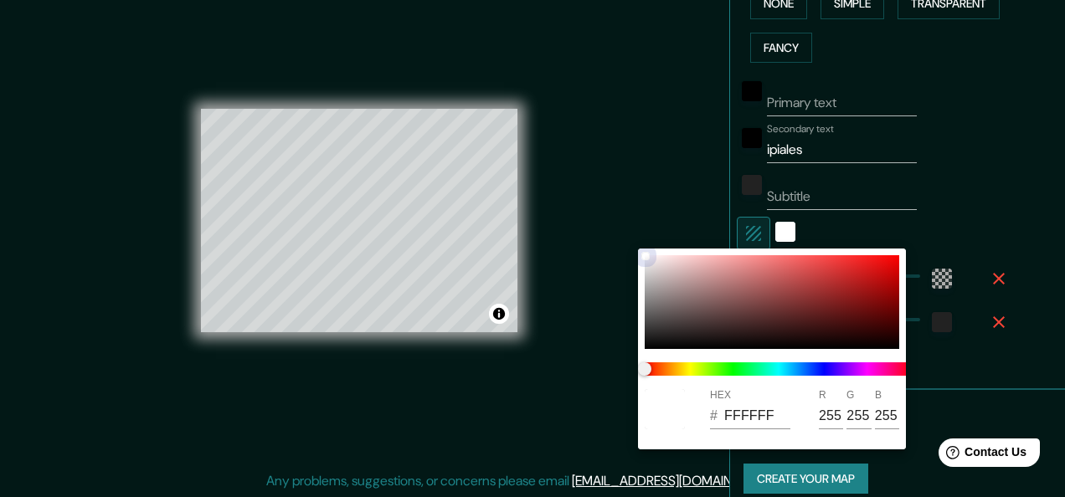
click at [833, 273] on div at bounding box center [772, 302] width 255 height 94
type input "181"
type input "30"
type input "CE3535"
type input "206"
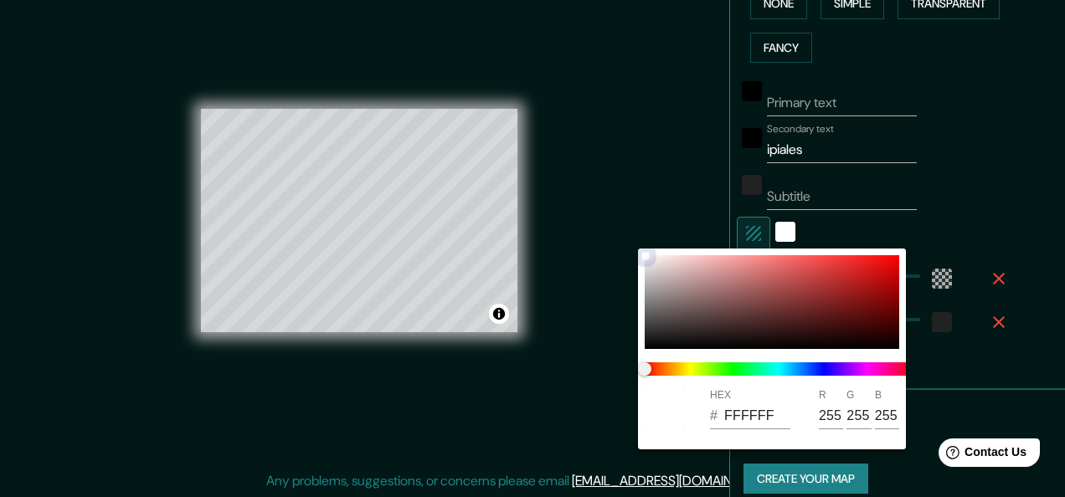
type input "53"
click at [657, 261] on div at bounding box center [772, 302] width 255 height 94
type input "181"
type input "30"
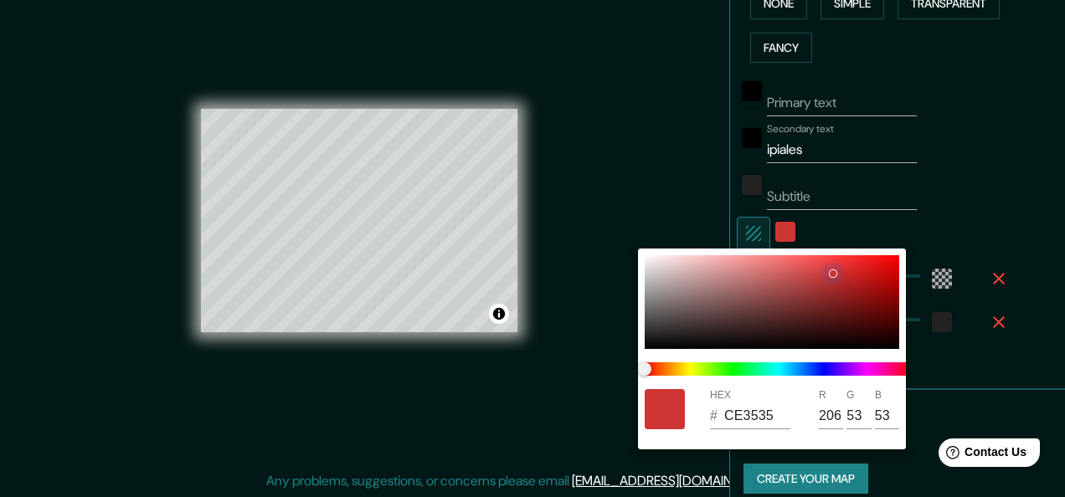
type input "EEE3E3"
type input "238"
type input "227"
click at [774, 224] on div at bounding box center [532, 248] width 1065 height 497
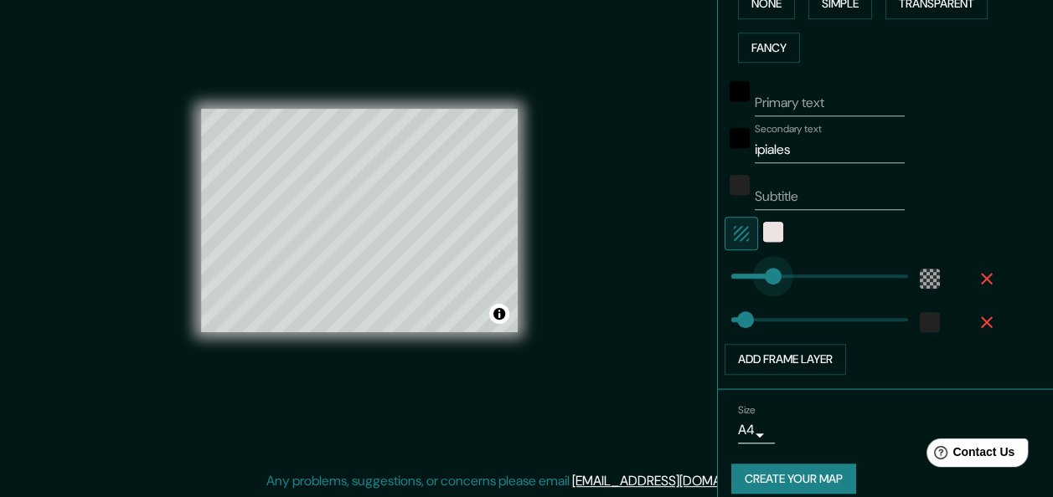
type input "378"
drag, startPoint x: 809, startPoint y: 273, endPoint x: 804, endPoint y: 294, distance: 21.5
type input "30"
drag, startPoint x: 804, startPoint y: 294, endPoint x: 757, endPoint y: 296, distance: 47.0
click at [757, 296] on div "Primary text Secondary text ipiales Subtitle Add frame layer" at bounding box center [865, 223] width 268 height 306
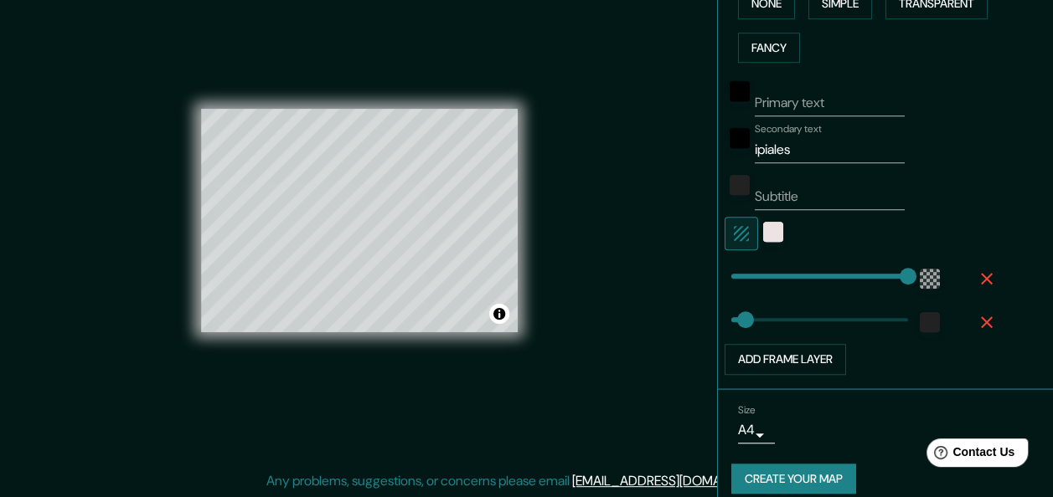
drag, startPoint x: 903, startPoint y: 299, endPoint x: 919, endPoint y: 299, distance: 15.9
click at [919, 301] on div at bounding box center [931, 319] width 46 height 37
type input "17"
drag, startPoint x: 899, startPoint y: 276, endPoint x: 726, endPoint y: 281, distance: 172.6
type input "30"
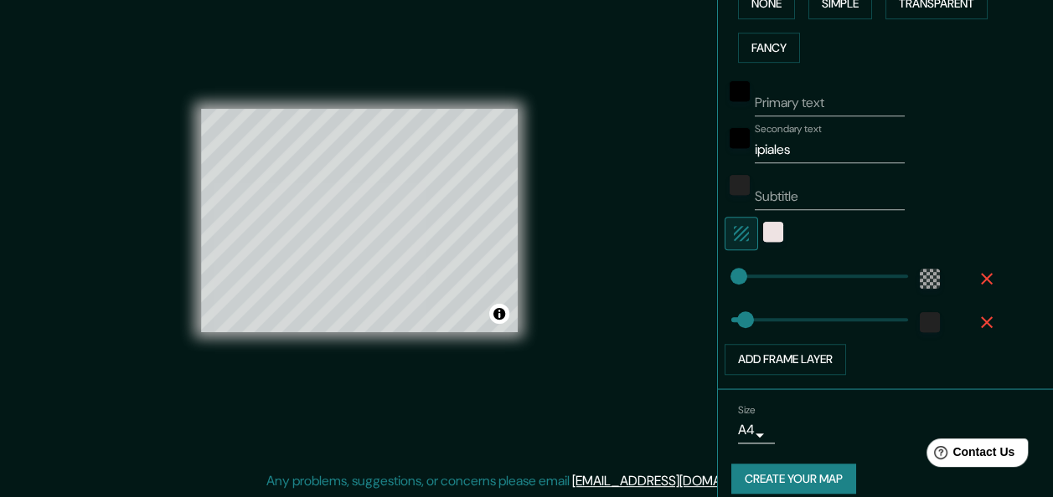
type input "80"
type input "378"
drag, startPoint x: 737, startPoint y: 311, endPoint x: 934, endPoint y: 324, distance: 197.3
type input "23"
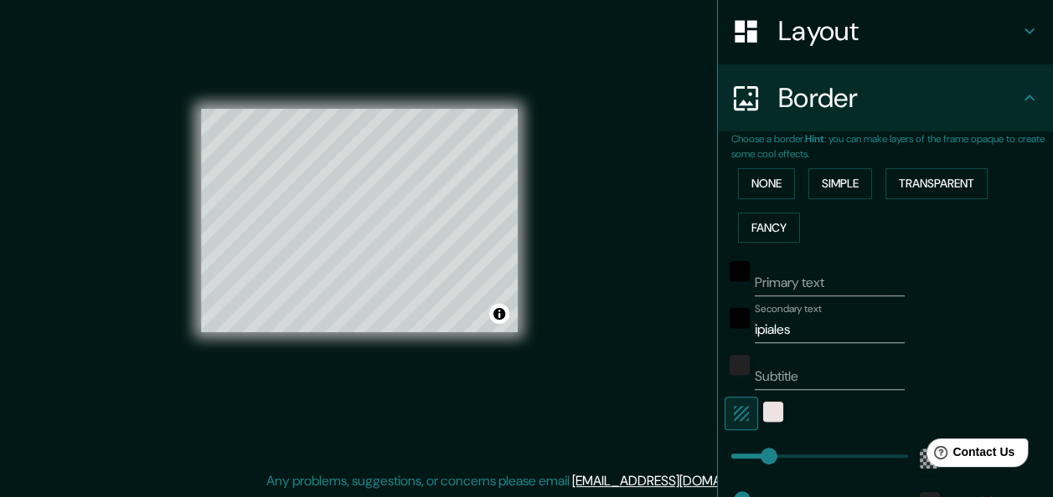
scroll to position [0, 0]
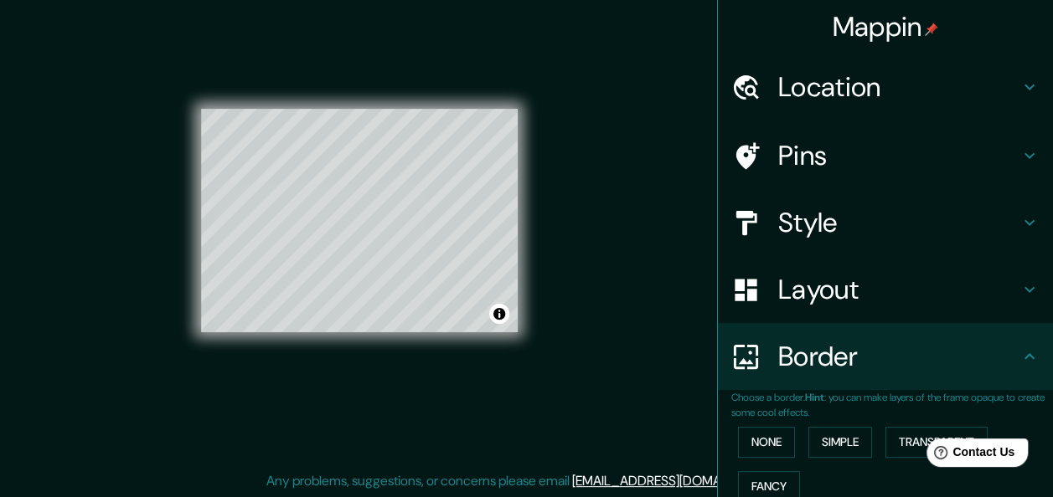
click at [809, 231] on h4 "Style" at bounding box center [898, 223] width 241 height 34
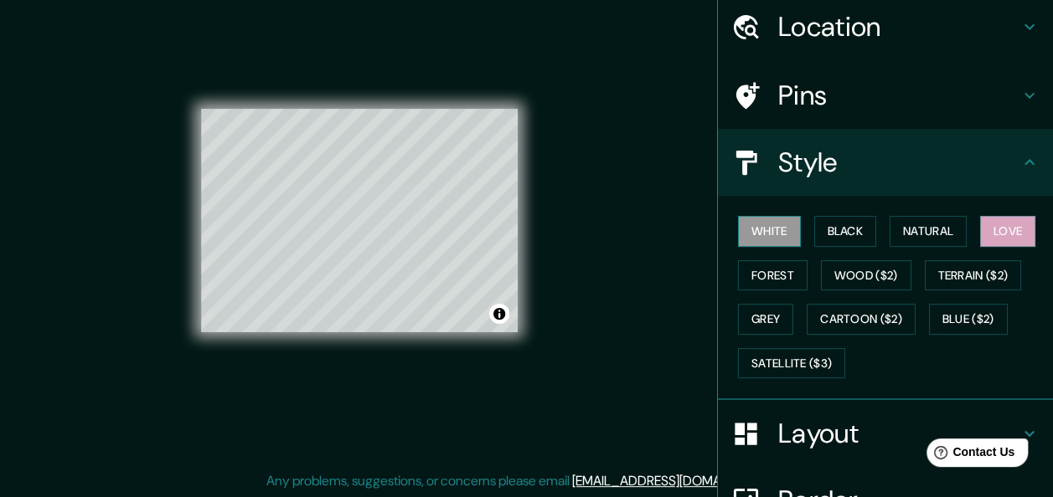
scroll to position [84, 0]
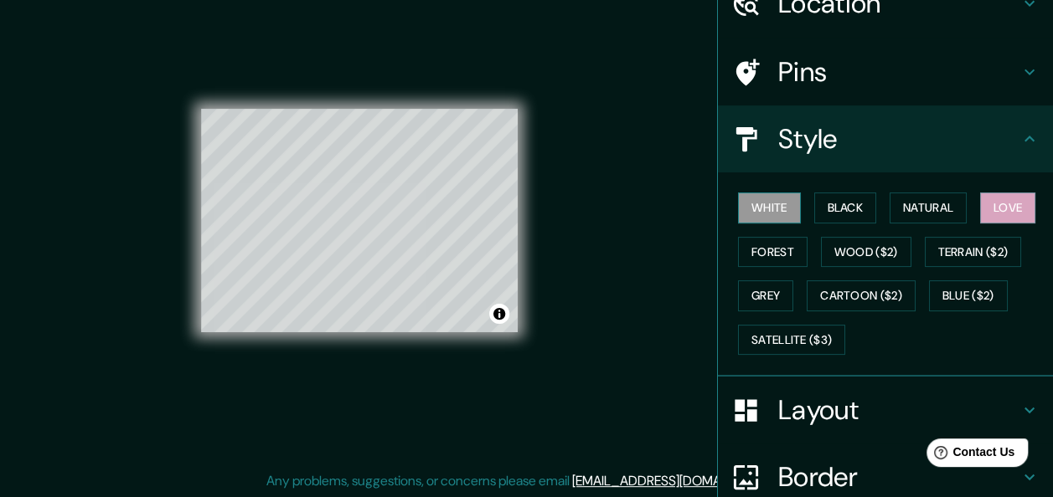
click at [755, 207] on button "White" at bounding box center [769, 208] width 63 height 31
click at [830, 211] on button "Black" at bounding box center [845, 208] width 63 height 31
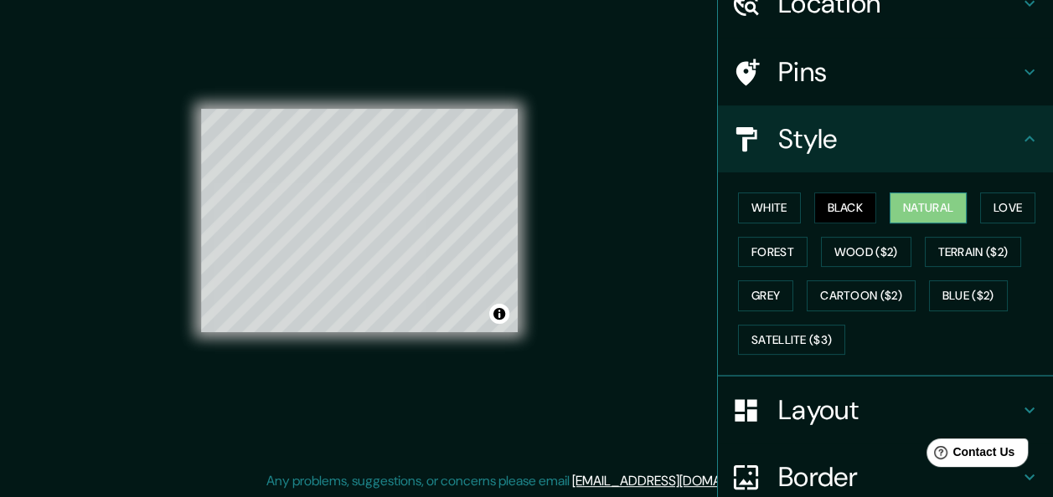
click at [901, 209] on button "Natural" at bounding box center [927, 208] width 77 height 31
click at [1020, 214] on button "Love" at bounding box center [1007, 208] width 55 height 31
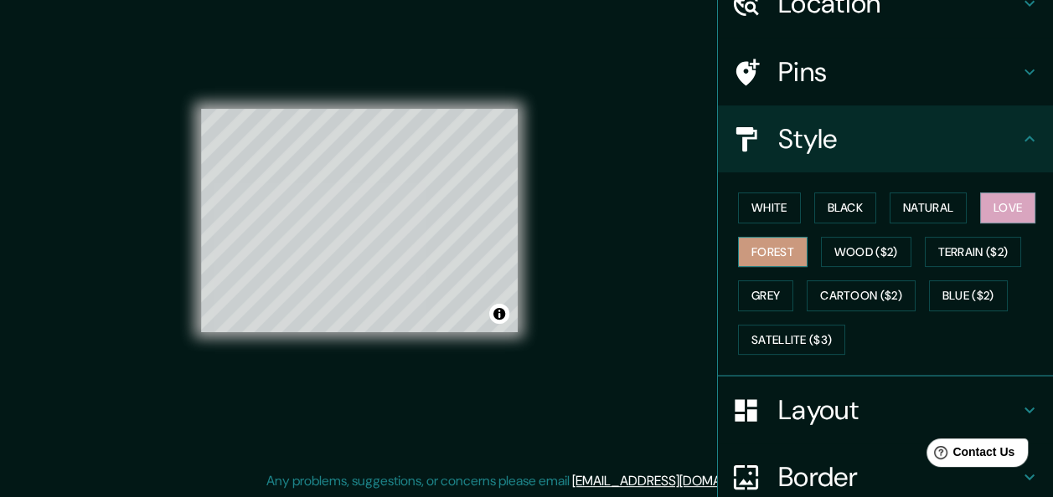
click at [757, 260] on button "Forest" at bounding box center [773, 252] width 70 height 31
click at [884, 258] on button "Wood ($2)" at bounding box center [866, 252] width 90 height 31
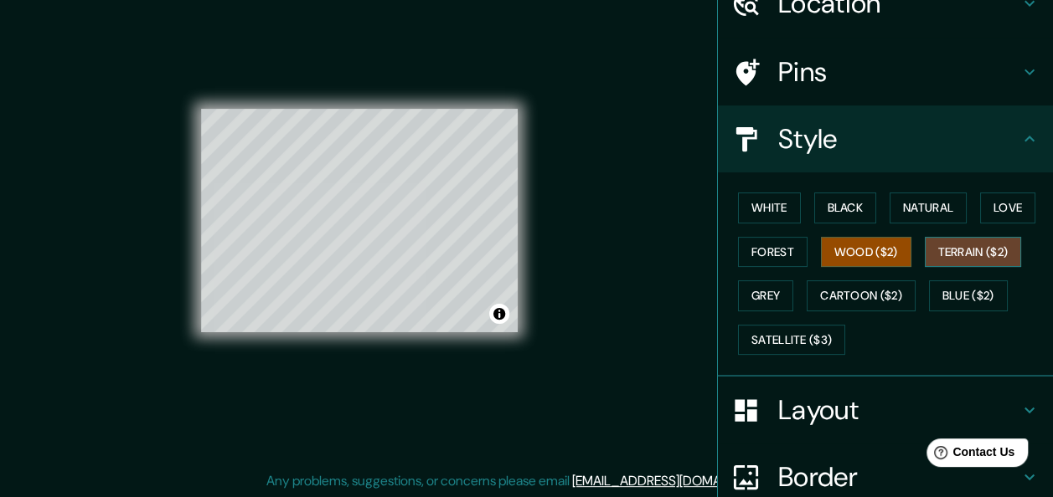
click at [969, 260] on button "Terrain ($2)" at bounding box center [973, 252] width 97 height 31
click at [757, 294] on button "Grey" at bounding box center [765, 296] width 55 height 31
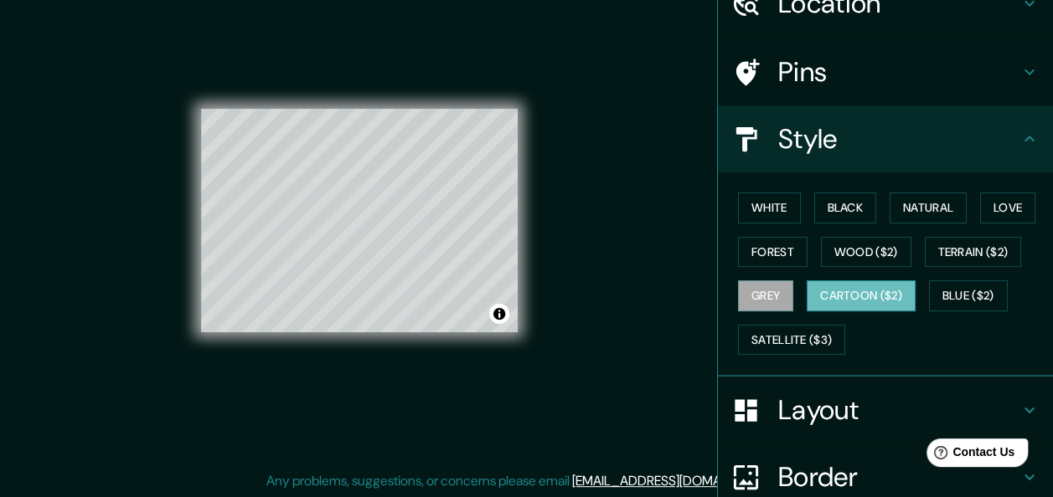
click at [858, 293] on button "Cartoon ($2)" at bounding box center [861, 296] width 109 height 31
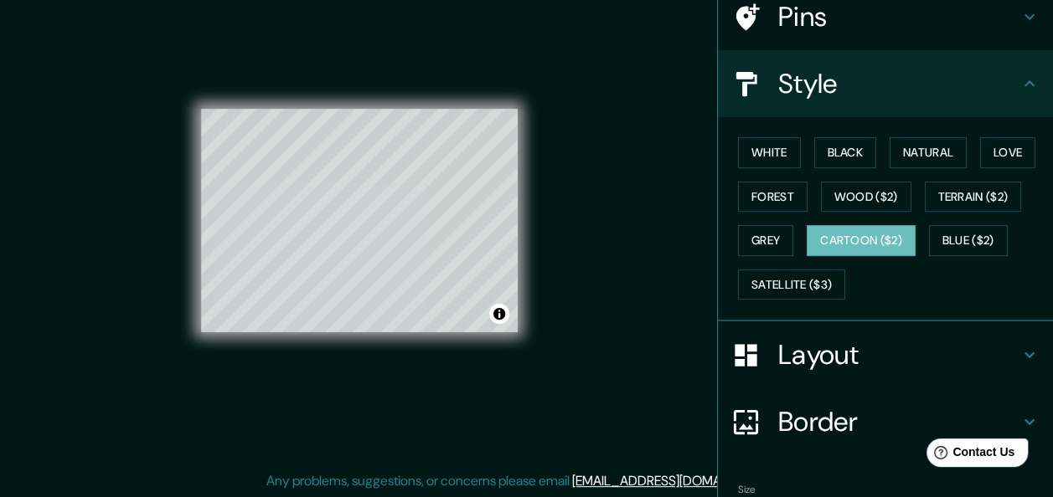
scroll to position [235, 0]
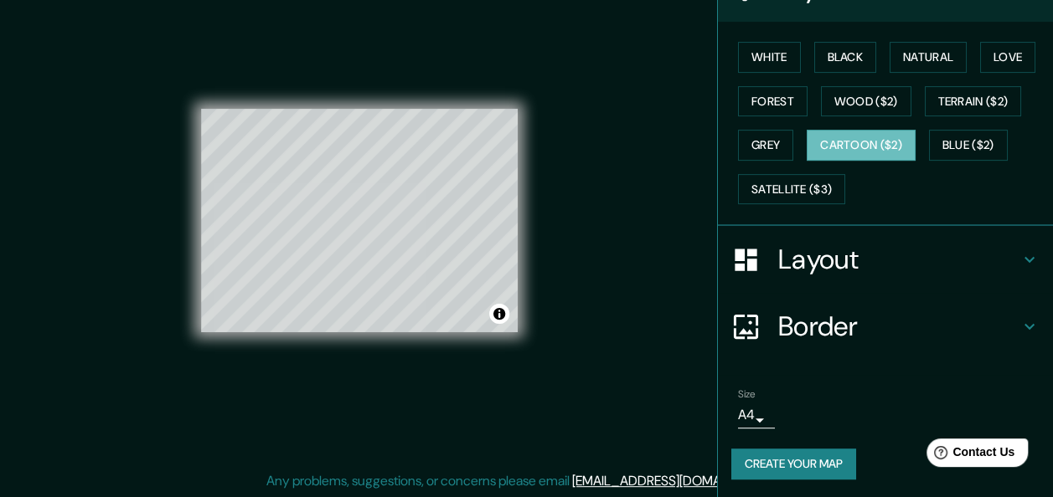
click at [833, 248] on h4 "Layout" at bounding box center [898, 260] width 241 height 34
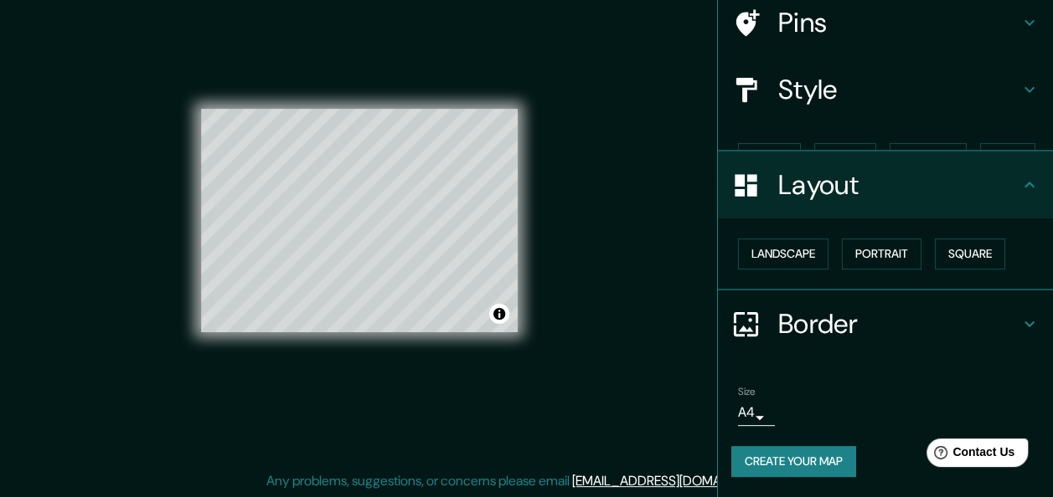
scroll to position [104, 0]
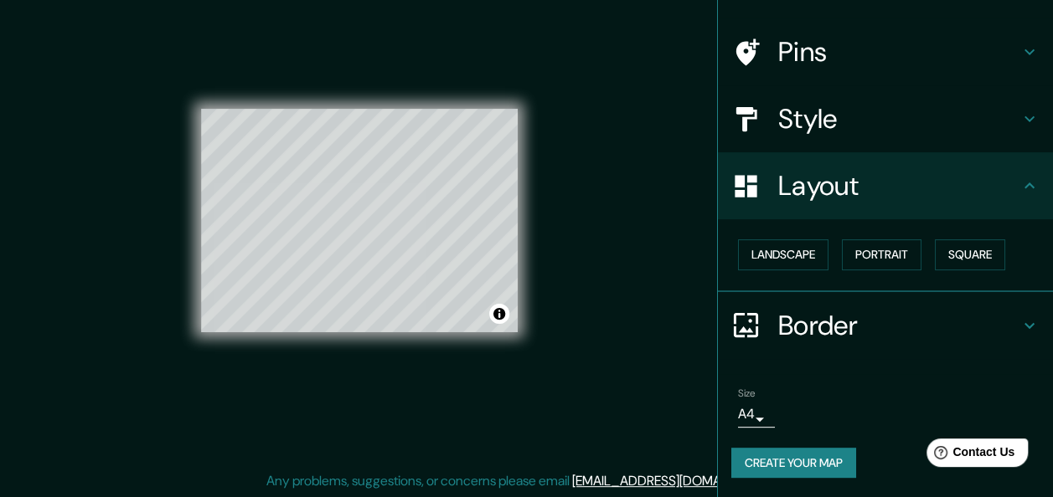
click at [849, 319] on h4 "Border" at bounding box center [898, 326] width 241 height 34
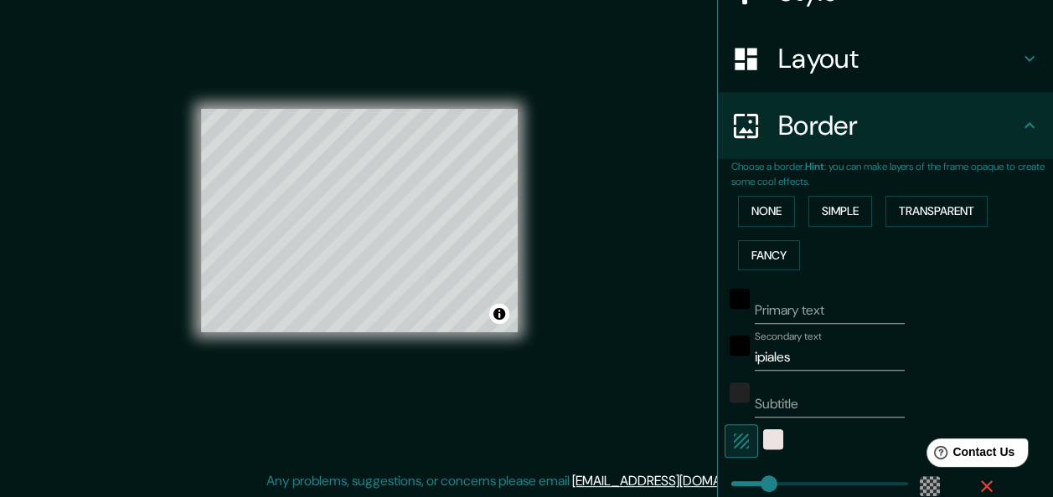
scroll to position [271, 0]
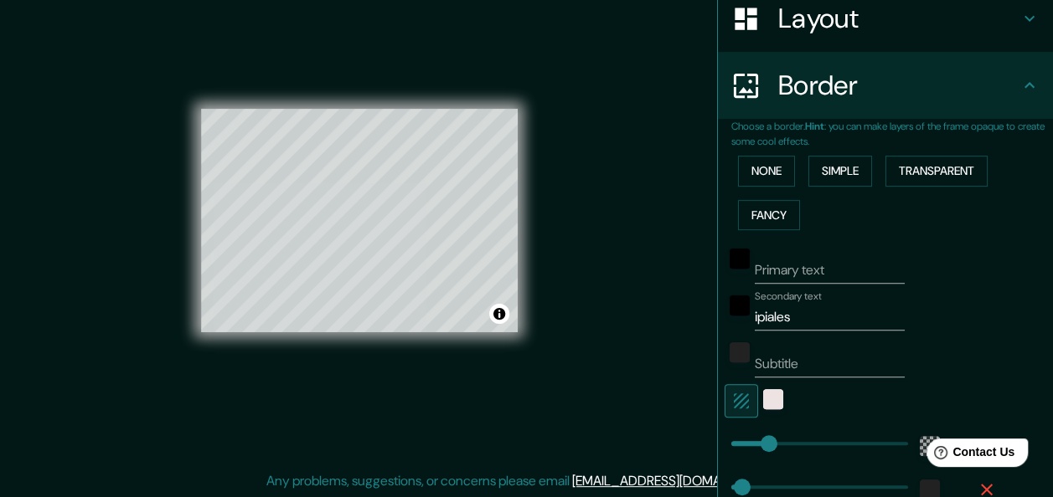
click at [826, 327] on input "ipiales" at bounding box center [830, 317] width 150 height 27
type input "i"
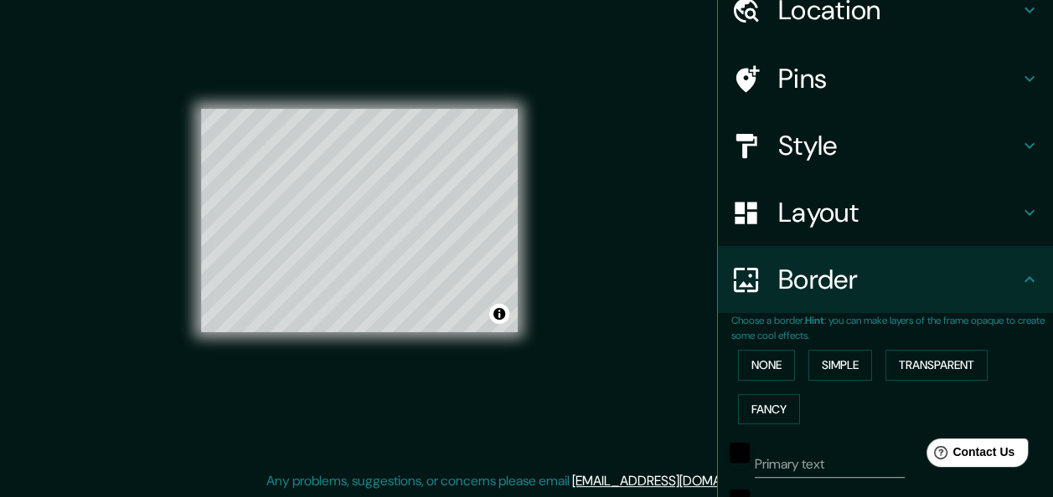
scroll to position [104, 0]
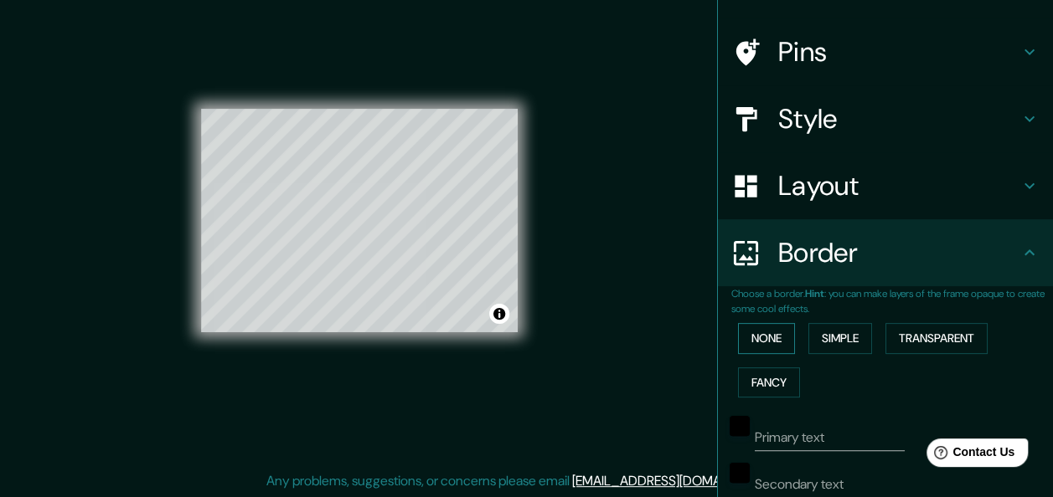
click at [772, 333] on button "None" at bounding box center [766, 338] width 57 height 31
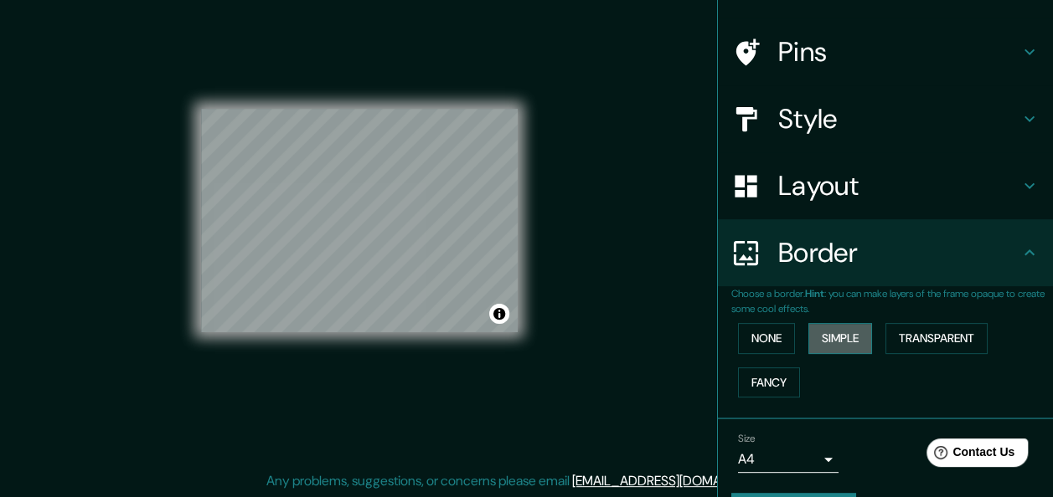
click at [833, 333] on button "Simple" at bounding box center [840, 338] width 64 height 31
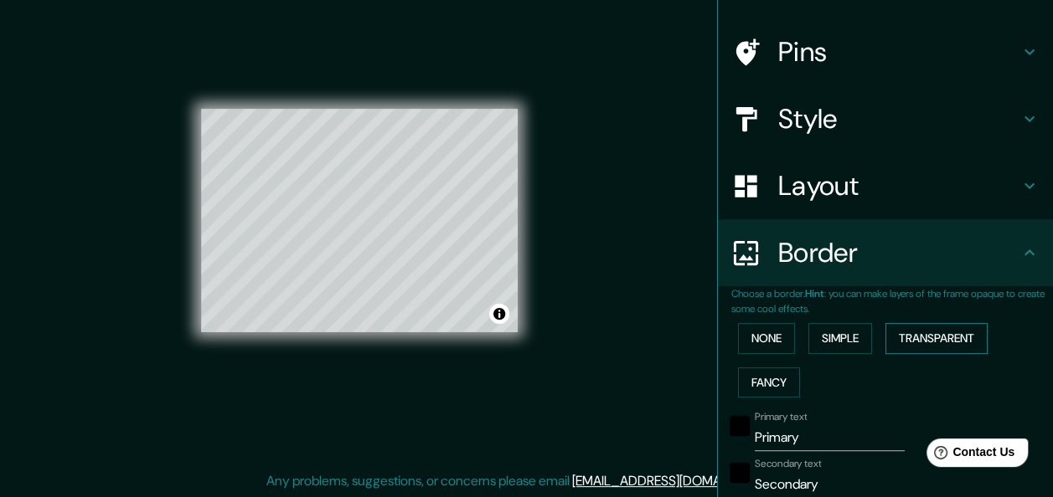
click at [920, 338] on button "Transparent" at bounding box center [936, 338] width 102 height 31
click at [772, 375] on button "Fancy" at bounding box center [769, 383] width 62 height 31
click at [900, 347] on button "Transparent" at bounding box center [936, 338] width 102 height 31
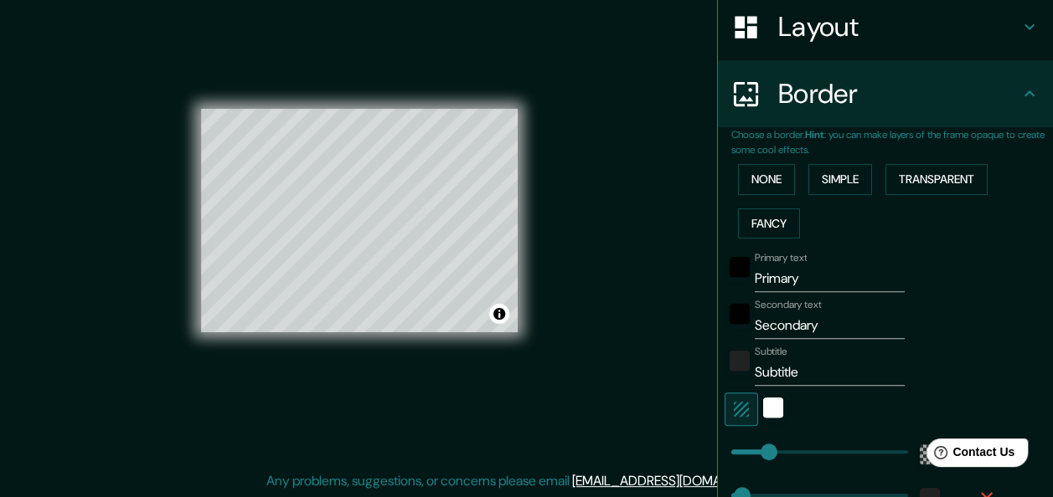
scroll to position [271, 0]
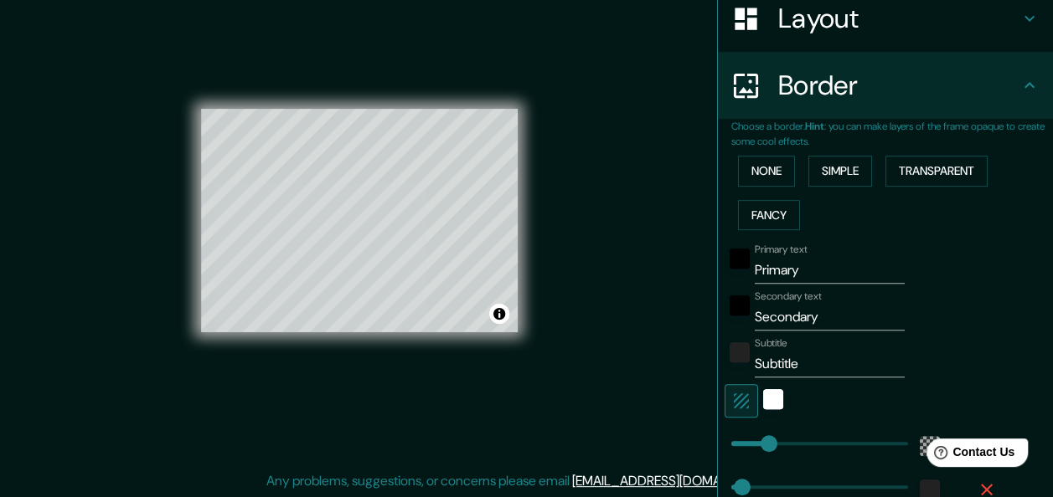
click at [807, 272] on input "Primary" at bounding box center [830, 270] width 150 height 27
type input "P"
click at [825, 307] on input "Secondary" at bounding box center [830, 317] width 150 height 27
type input "S"
click at [813, 357] on input "Subtitle" at bounding box center [830, 364] width 150 height 27
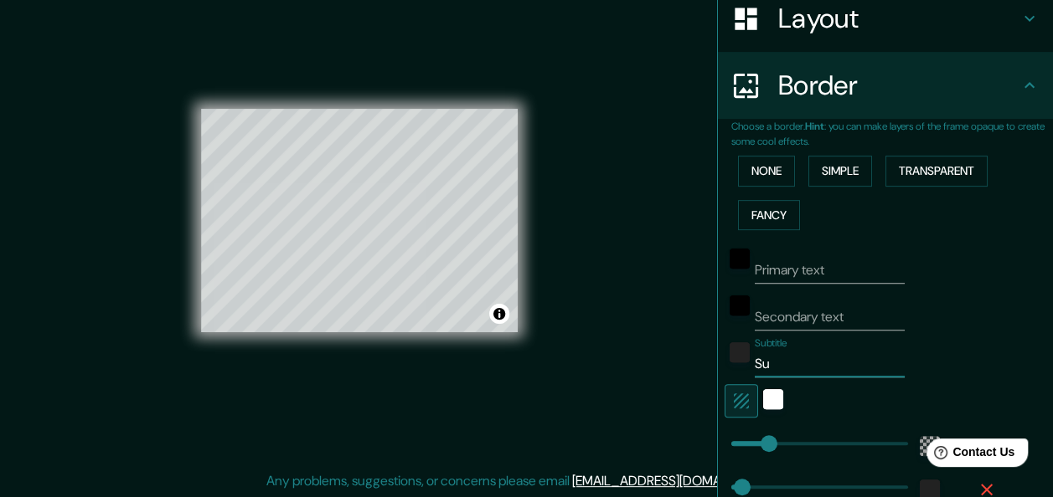
type input "S"
type input "0"
drag, startPoint x: 762, startPoint y: 437, endPoint x: 711, endPoint y: 445, distance: 51.6
type input "26"
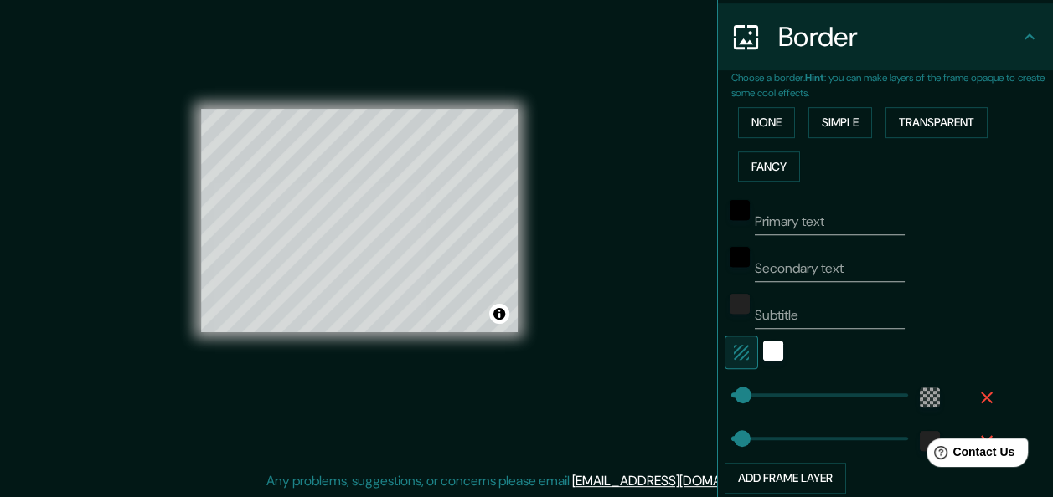
scroll to position [355, 0]
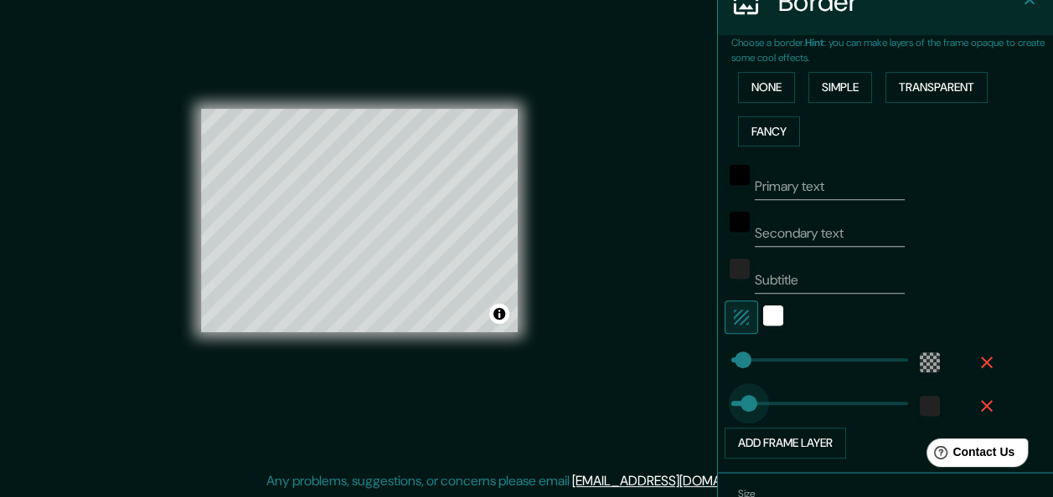
type input "103"
drag, startPoint x: 732, startPoint y: 399, endPoint x: 766, endPoint y: 403, distance: 34.6
type input "16"
drag, startPoint x: 762, startPoint y: 403, endPoint x: 725, endPoint y: 405, distance: 36.9
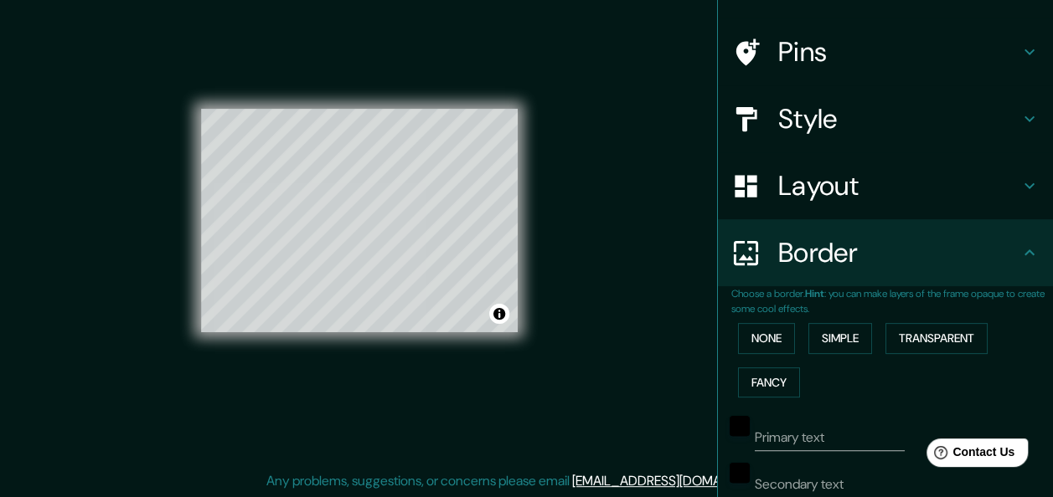
scroll to position [20, 0]
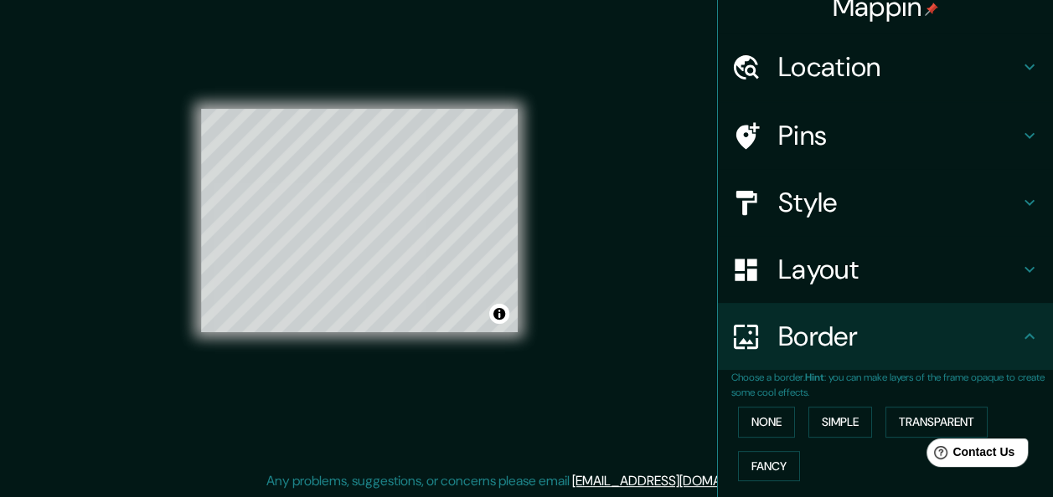
click at [861, 262] on h4 "Layout" at bounding box center [898, 270] width 241 height 34
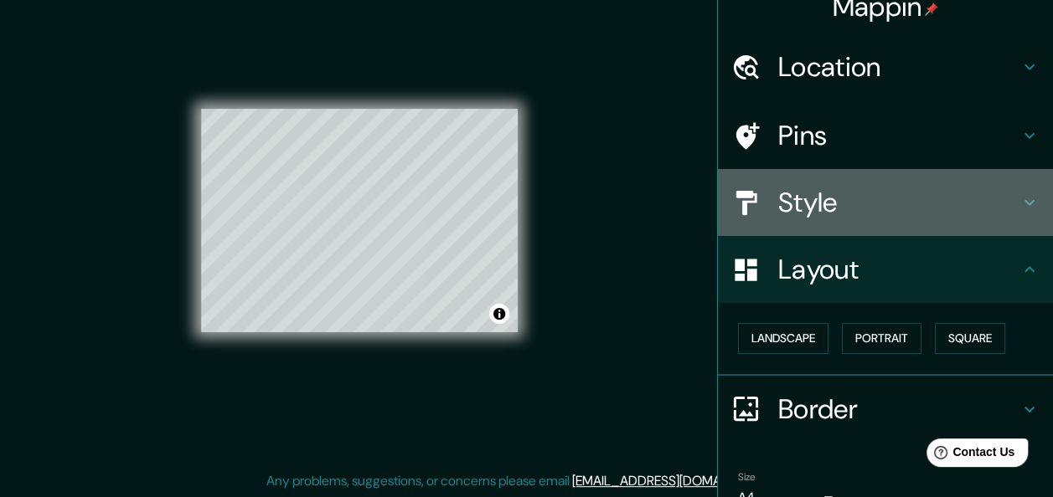
click at [803, 216] on h4 "Style" at bounding box center [898, 203] width 241 height 34
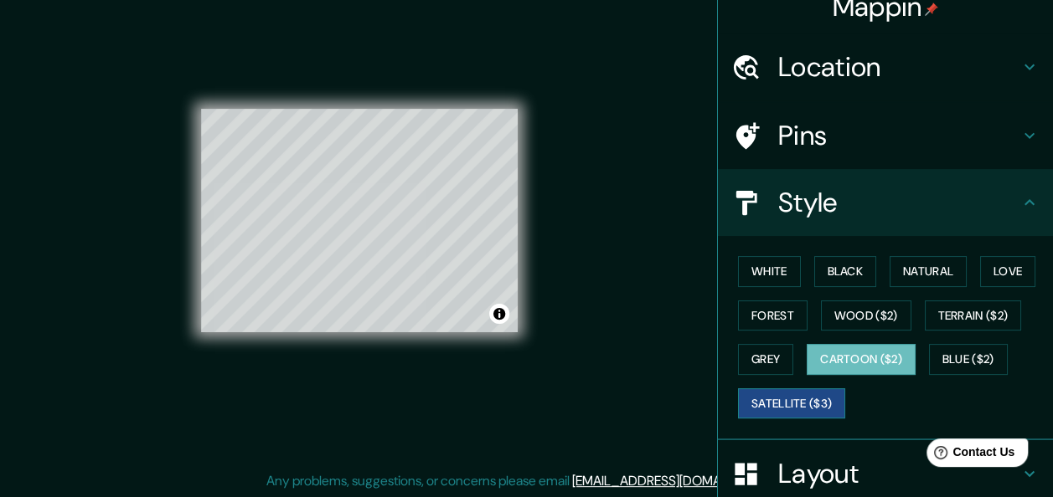
click at [767, 405] on button "Satellite ($3)" at bounding box center [791, 404] width 107 height 31
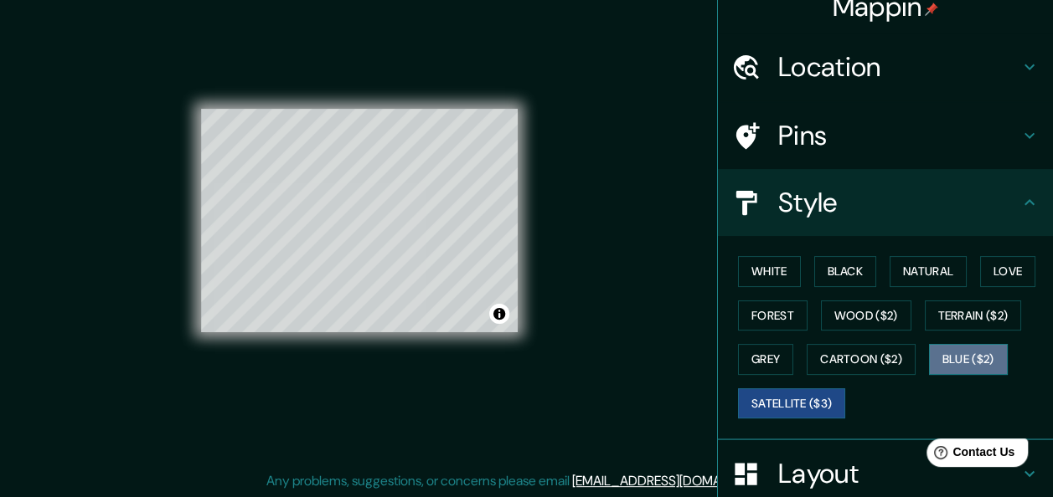
click at [942, 361] on button "Blue ($2)" at bounding box center [968, 359] width 79 height 31
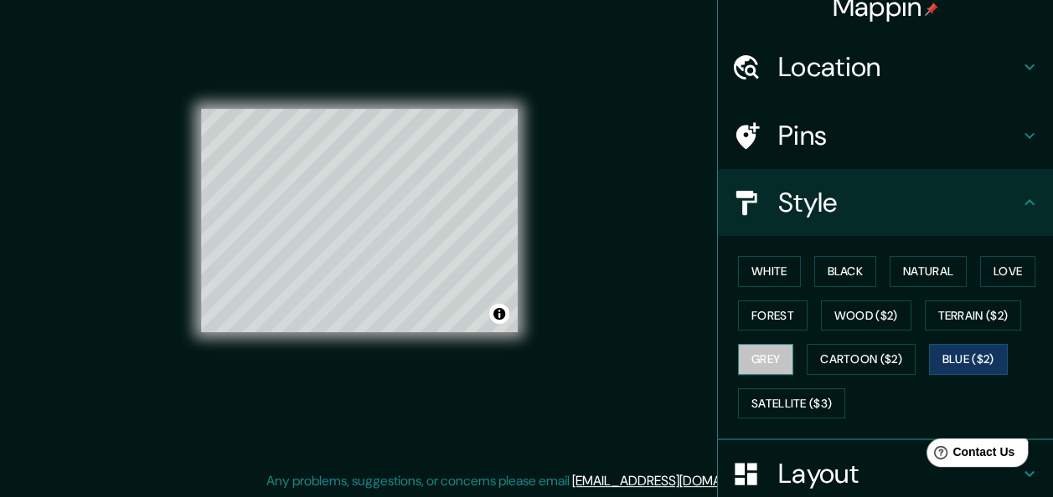
click at [762, 366] on button "Grey" at bounding box center [765, 359] width 55 height 31
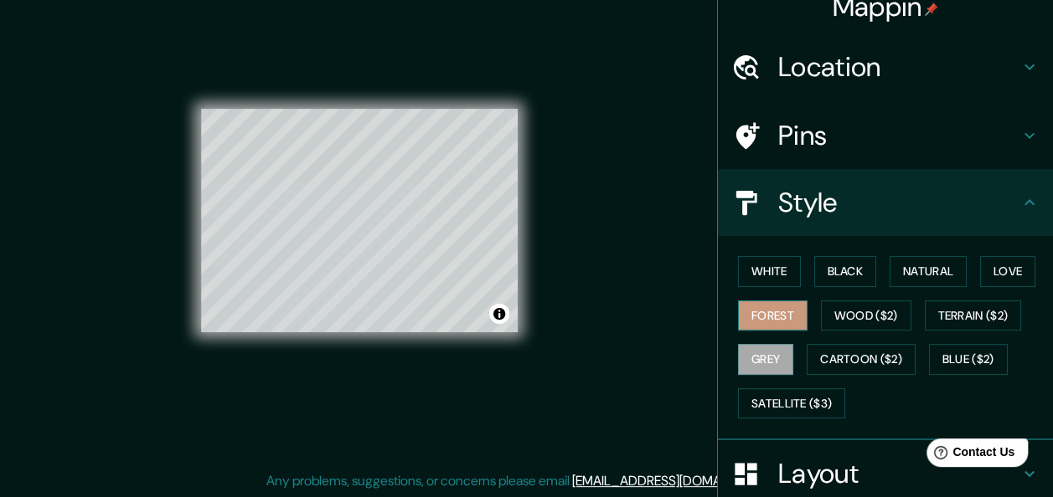
click at [764, 313] on button "Forest" at bounding box center [773, 316] width 70 height 31
click at [987, 276] on button "Love" at bounding box center [1007, 271] width 55 height 31
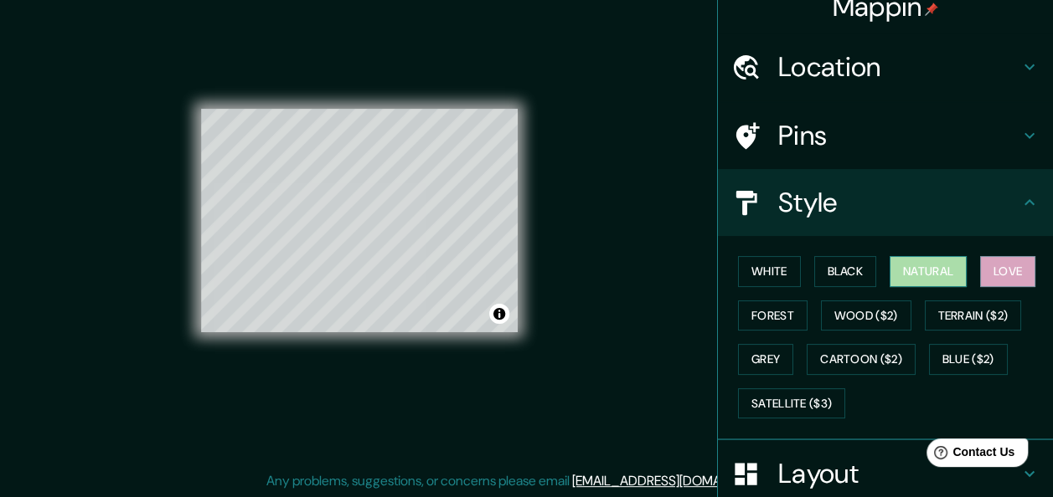
click at [920, 281] on button "Natural" at bounding box center [927, 271] width 77 height 31
click at [819, 269] on button "Black" at bounding box center [845, 271] width 63 height 31
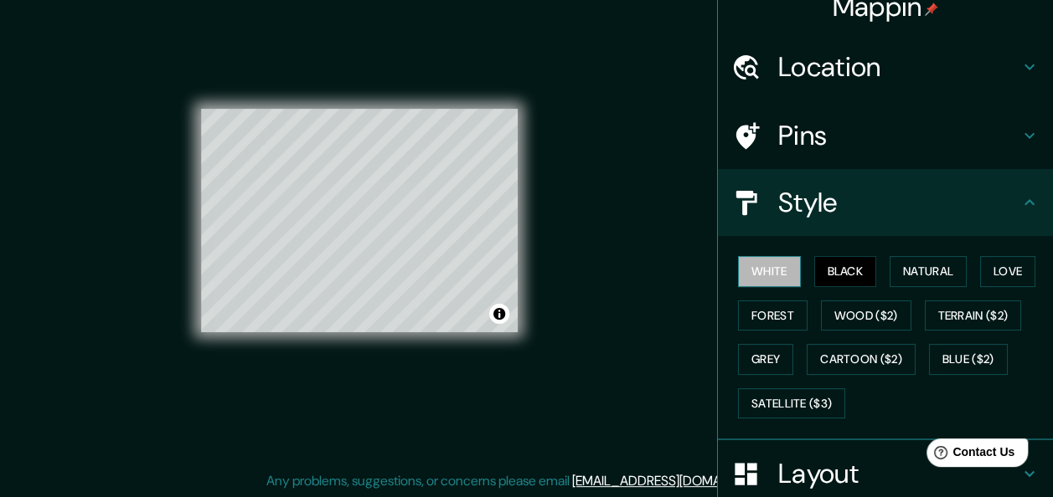
click at [767, 273] on button "White" at bounding box center [769, 271] width 63 height 31
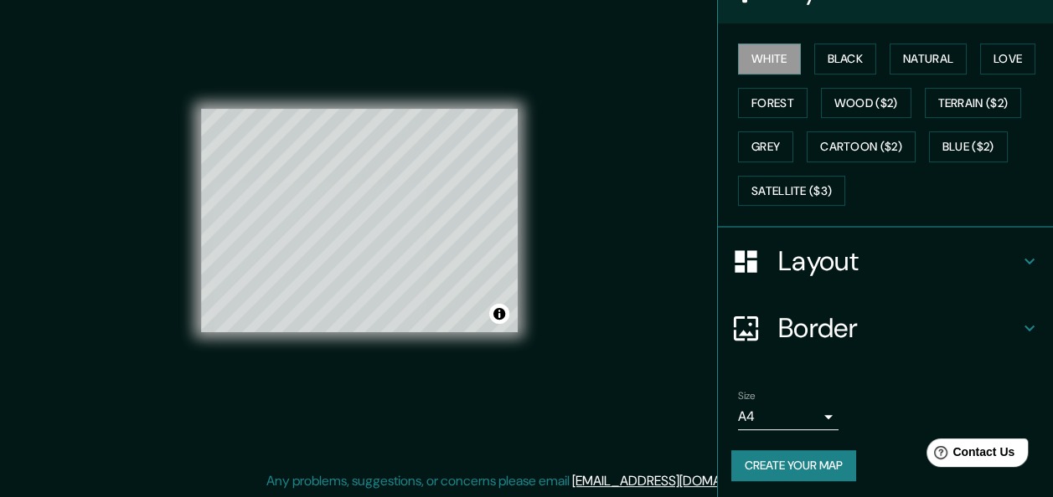
scroll to position [235, 0]
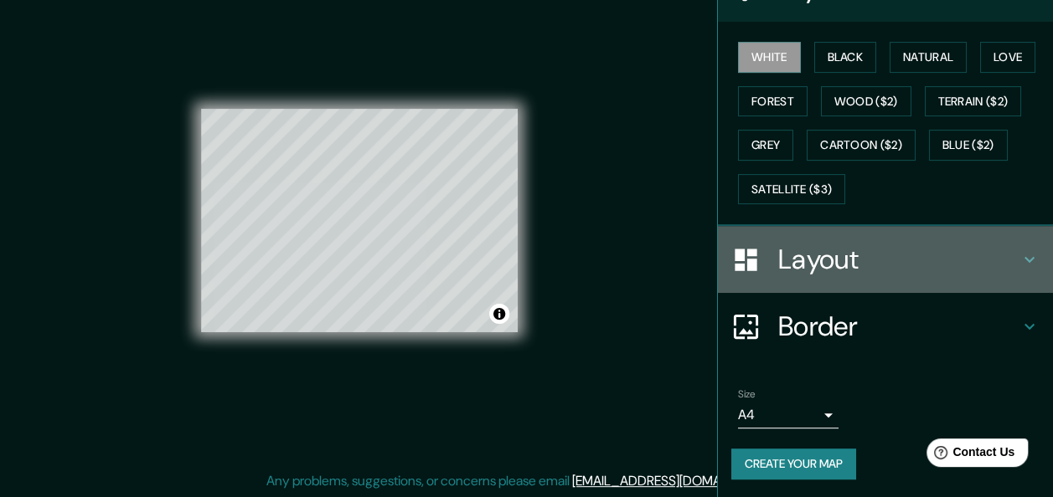
click at [889, 254] on h4 "Layout" at bounding box center [898, 260] width 241 height 34
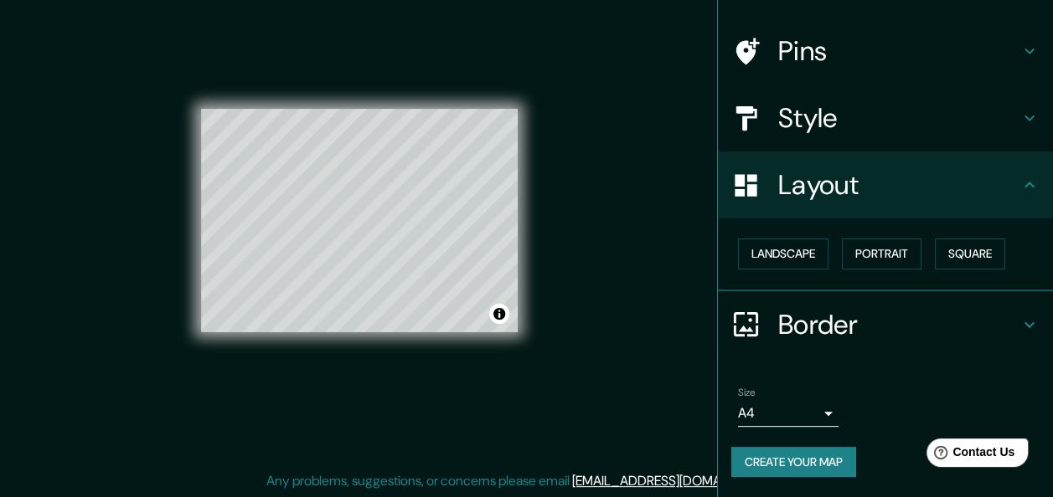
scroll to position [104, 0]
click at [861, 311] on h4 "Border" at bounding box center [898, 326] width 241 height 34
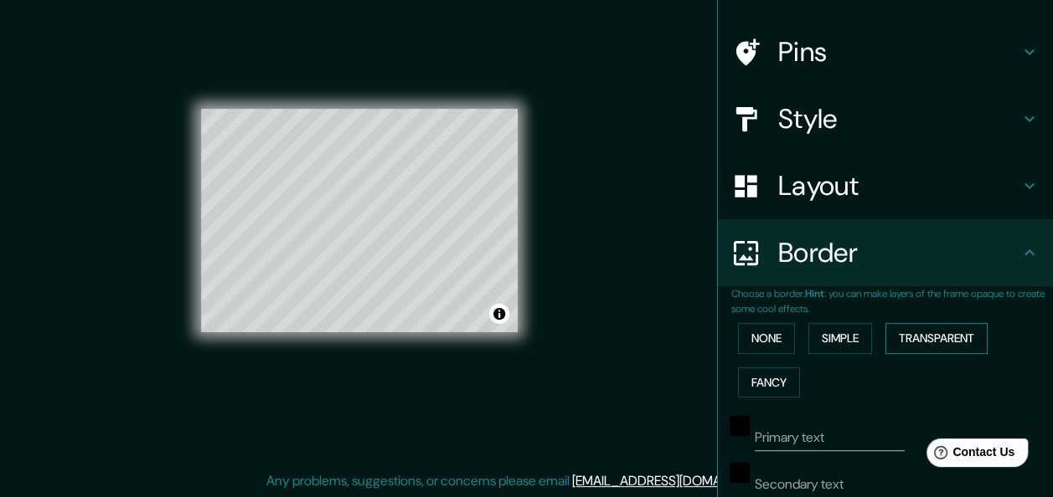
click at [918, 338] on button "Transparent" at bounding box center [936, 338] width 102 height 31
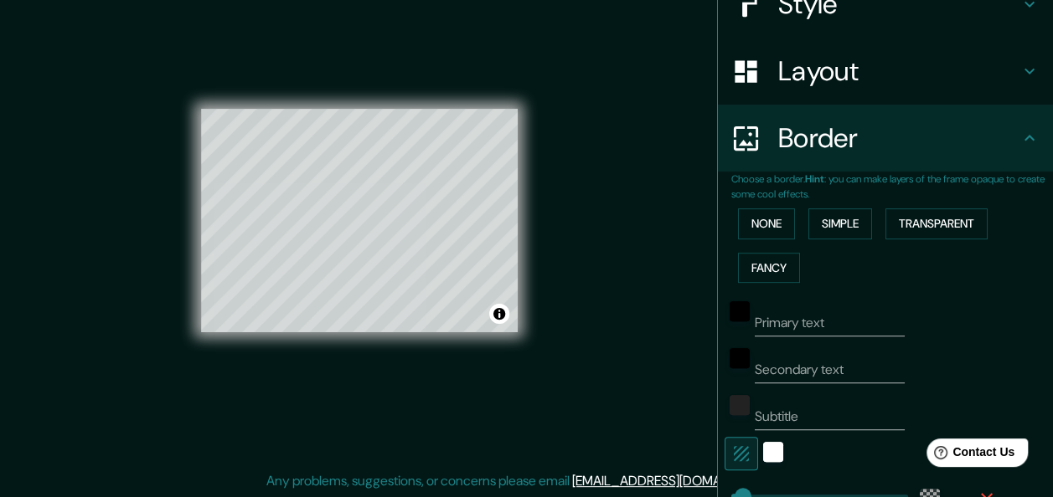
scroll to position [271, 0]
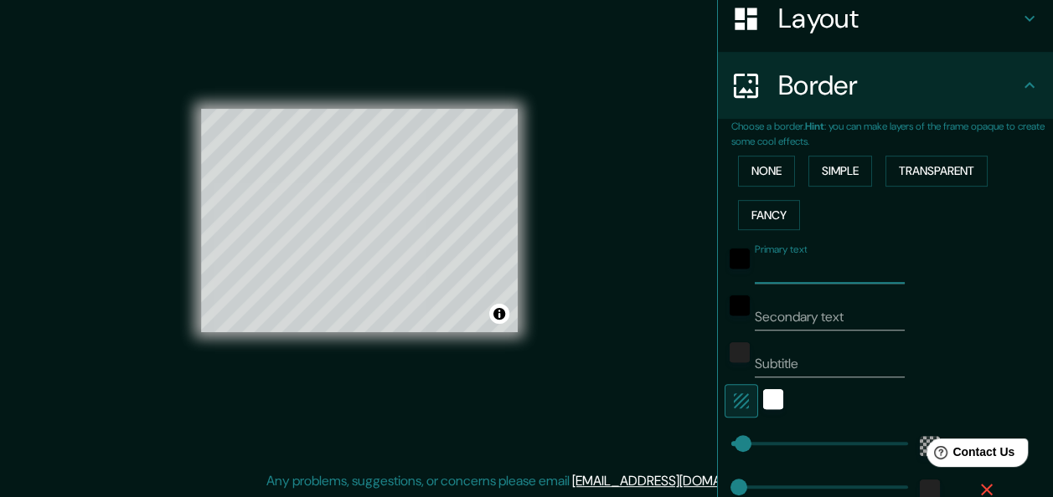
click at [842, 273] on input "Primary text" at bounding box center [830, 270] width 150 height 27
type input "ipiales"
click at [843, 319] on input "Secondary text" at bounding box center [830, 317] width 150 height 27
click at [822, 352] on input "Subtitle" at bounding box center [830, 364] width 150 height 27
click at [837, 174] on button "Simple" at bounding box center [840, 171] width 64 height 31
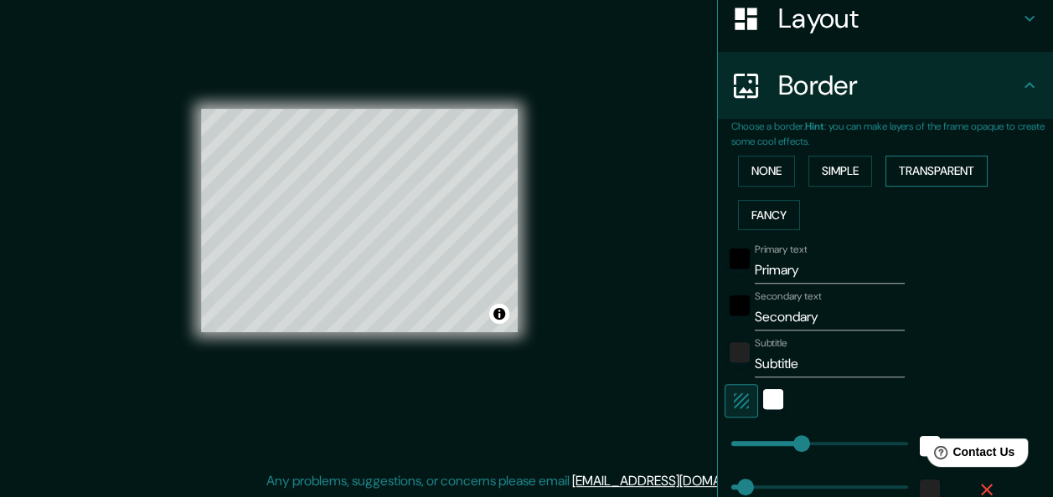
click at [903, 167] on button "Transparent" at bounding box center [936, 171] width 102 height 31
click at [833, 270] on input "Primary" at bounding box center [830, 270] width 150 height 27
type input "P"
type input "ipiales"
click at [850, 327] on input "Secondary" at bounding box center [830, 317] width 150 height 27
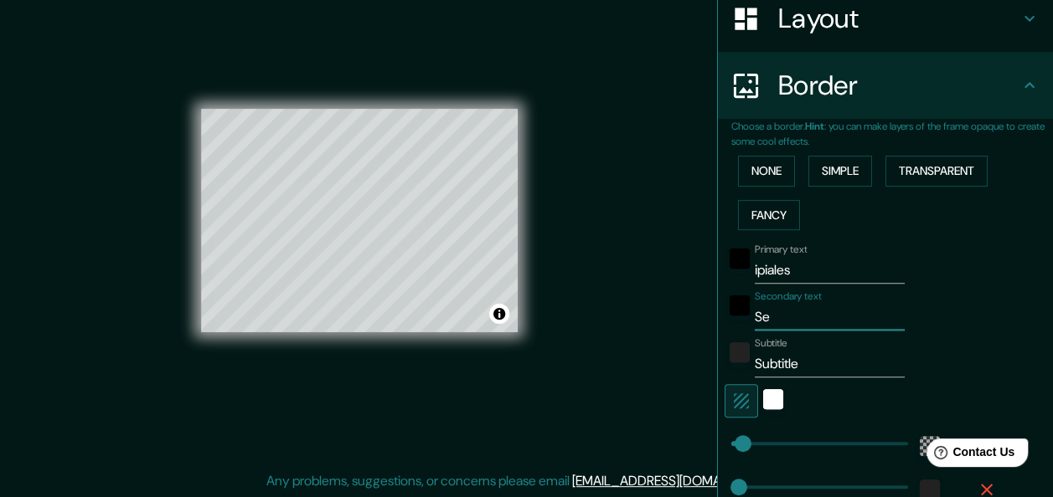
type input "S"
click at [850, 358] on input "Subtitle" at bounding box center [830, 364] width 150 height 27
type input "S"
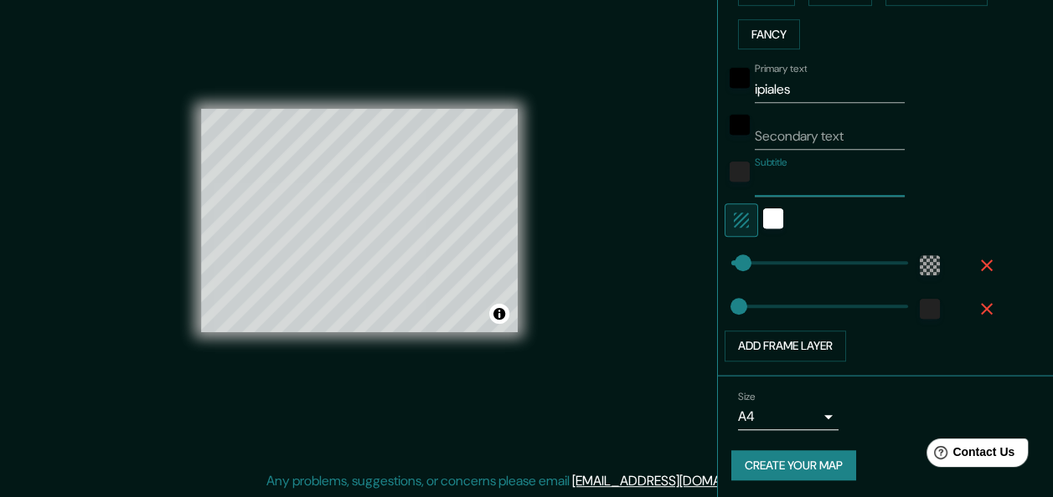
scroll to position [0, 0]
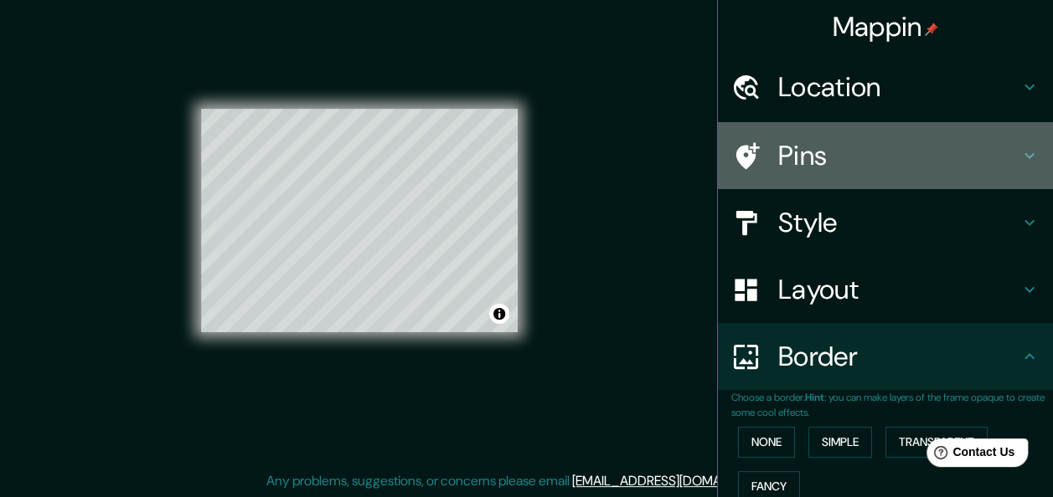
click at [817, 174] on div "Pins" at bounding box center [885, 155] width 335 height 67
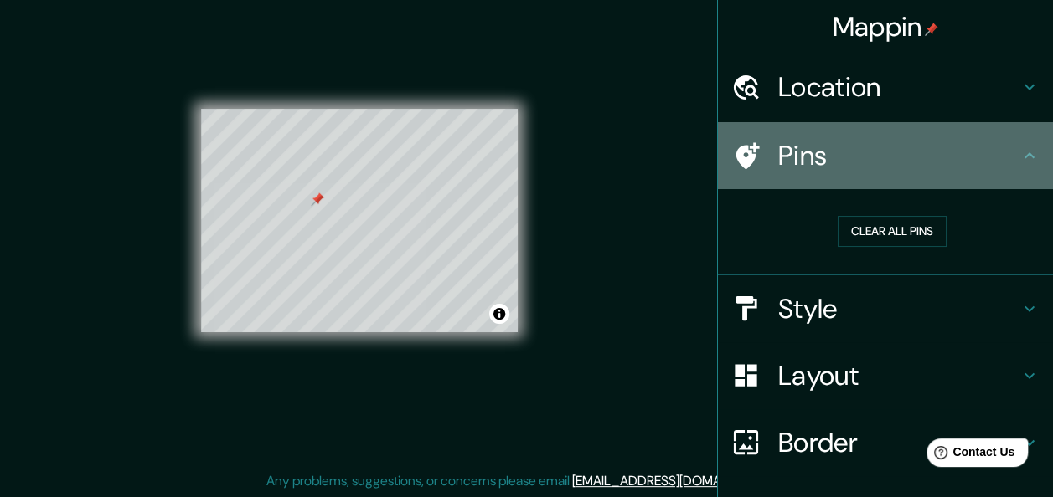
click at [781, 148] on h4 "Pins" at bounding box center [898, 156] width 241 height 34
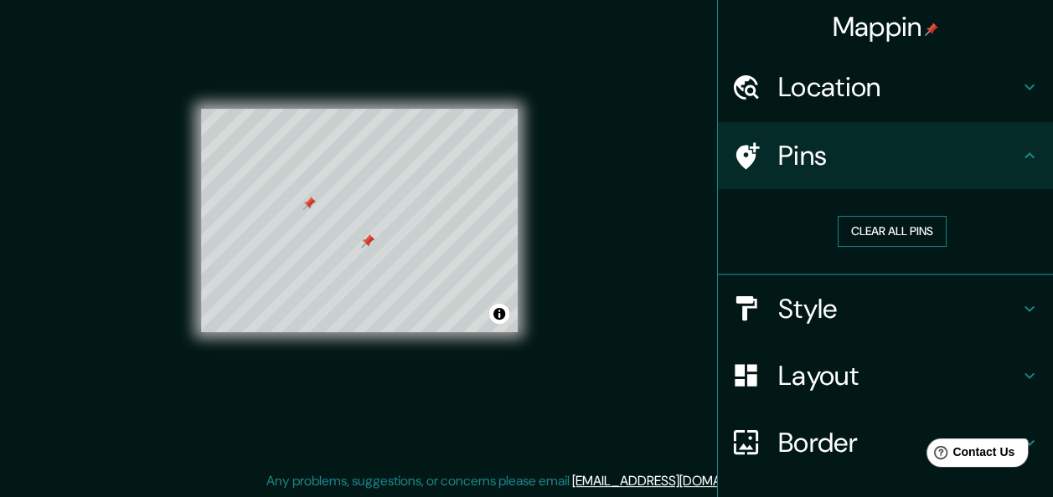
click at [862, 224] on button "Clear all pins" at bounding box center [892, 231] width 109 height 31
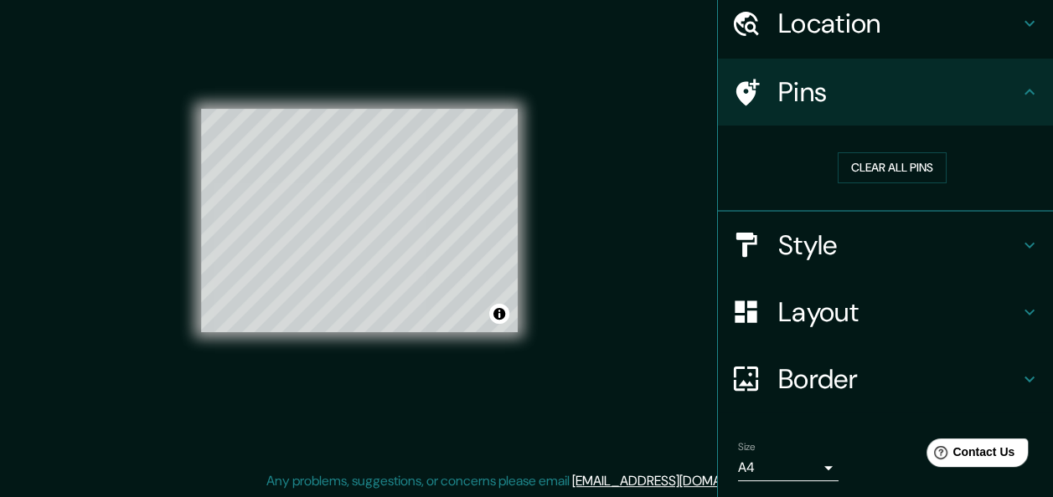
scroll to position [117, 0]
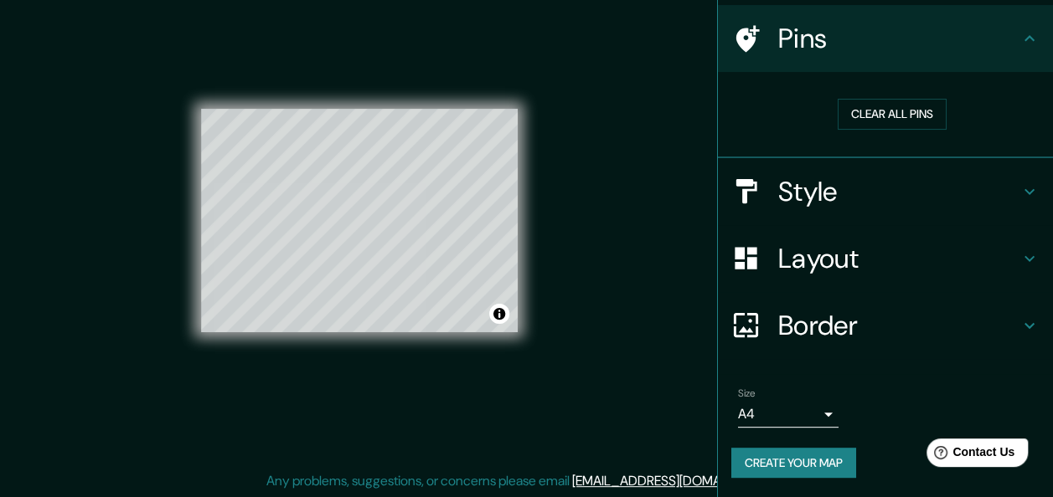
click at [804, 457] on button "Create your map" at bounding box center [793, 463] width 125 height 31
click at [745, 463] on button "Create your map" at bounding box center [793, 463] width 125 height 31
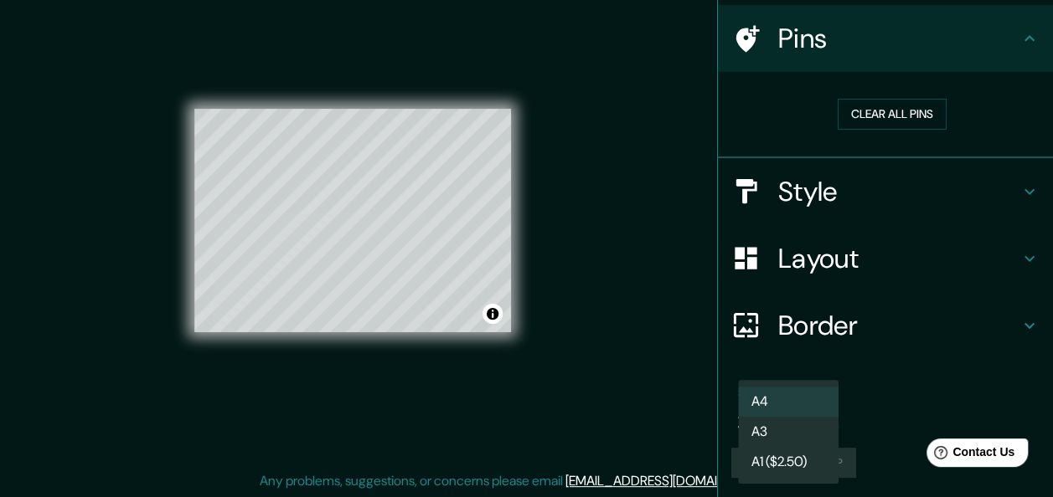
click at [817, 415] on body "Mappin Location [GEOGRAPHIC_DATA], [GEOGRAPHIC_DATA], [GEOGRAPHIC_DATA] Pins Cl…" at bounding box center [526, 218] width 1053 height 497
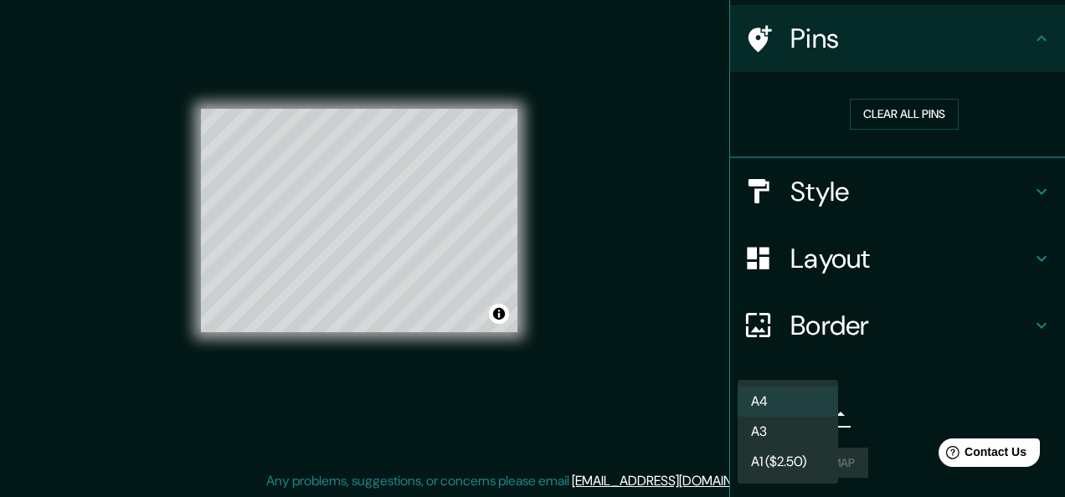
click at [799, 433] on li "A3" at bounding box center [788, 432] width 101 height 30
